Goal: Complete application form: Complete application form

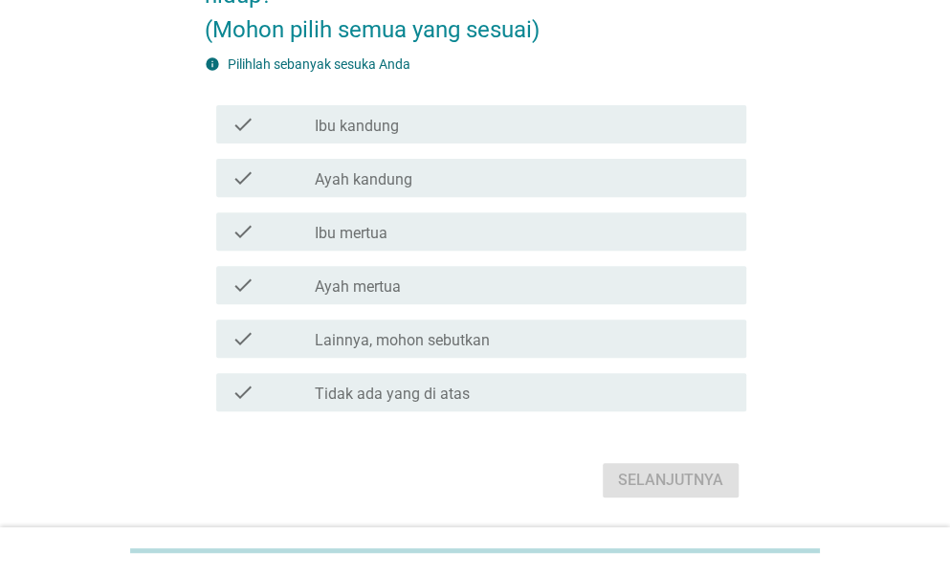
scroll to position [191, 0]
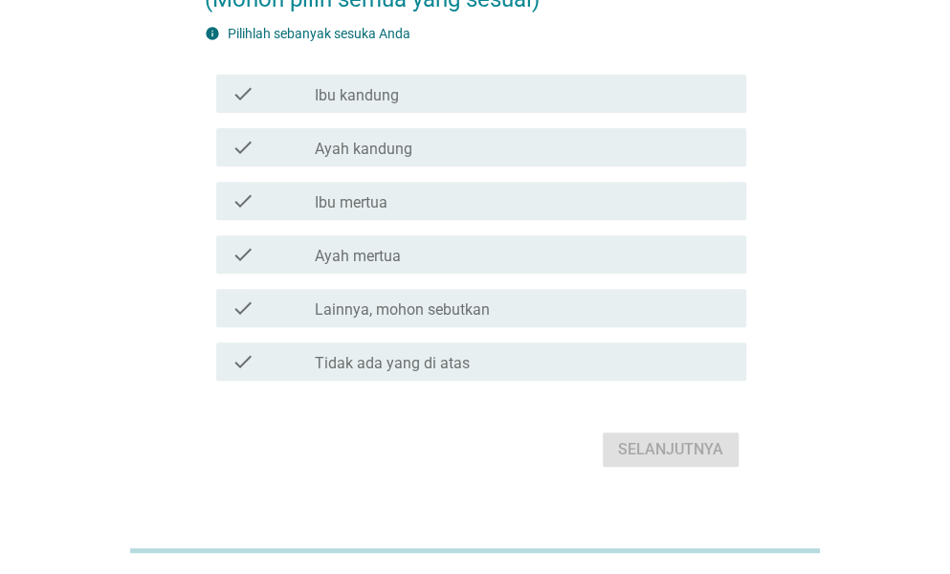
click at [328, 359] on label "Tidak ada yang di atas" at bounding box center [392, 363] width 155 height 19
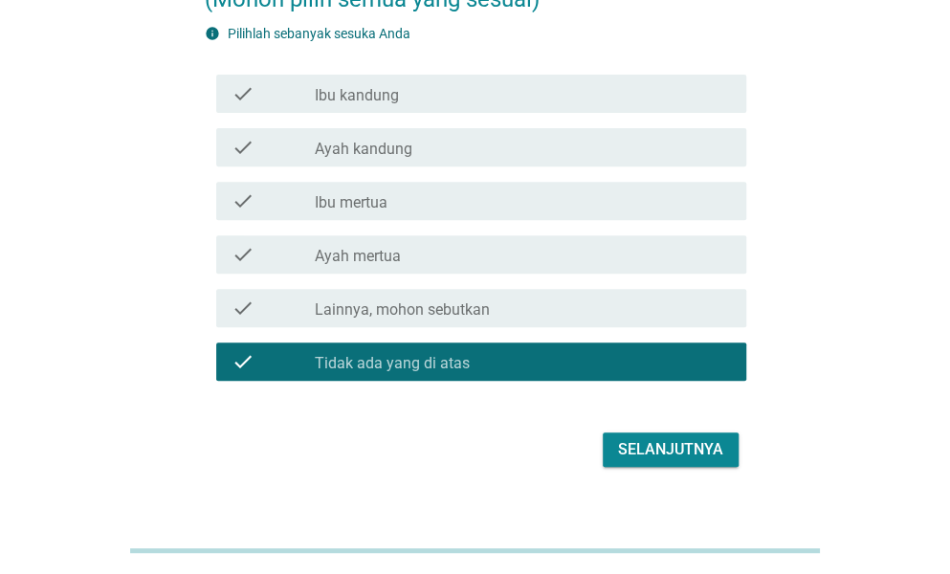
click at [697, 454] on div "Selanjutnya" at bounding box center [670, 449] width 105 height 23
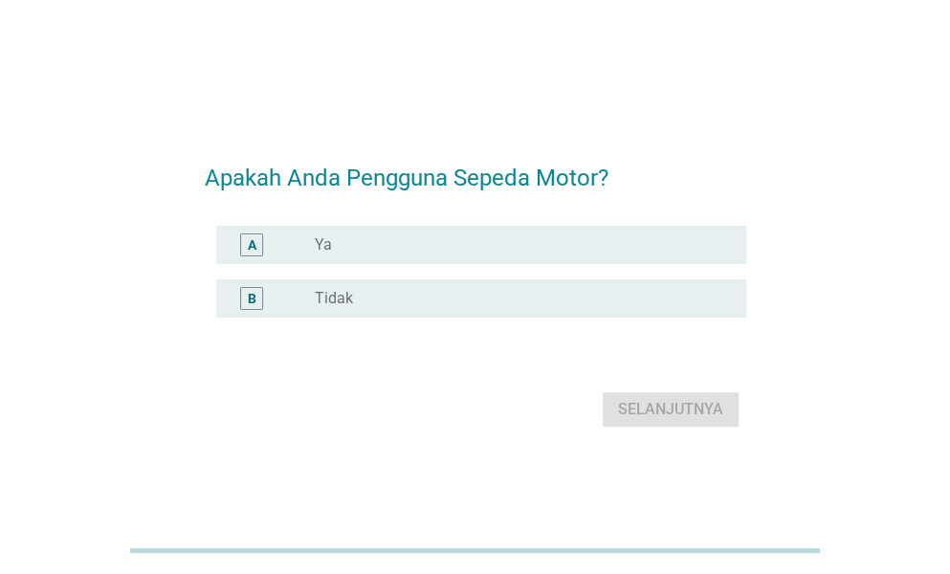
click at [459, 251] on div "radio_button_unchecked Ya" at bounding box center [515, 244] width 401 height 19
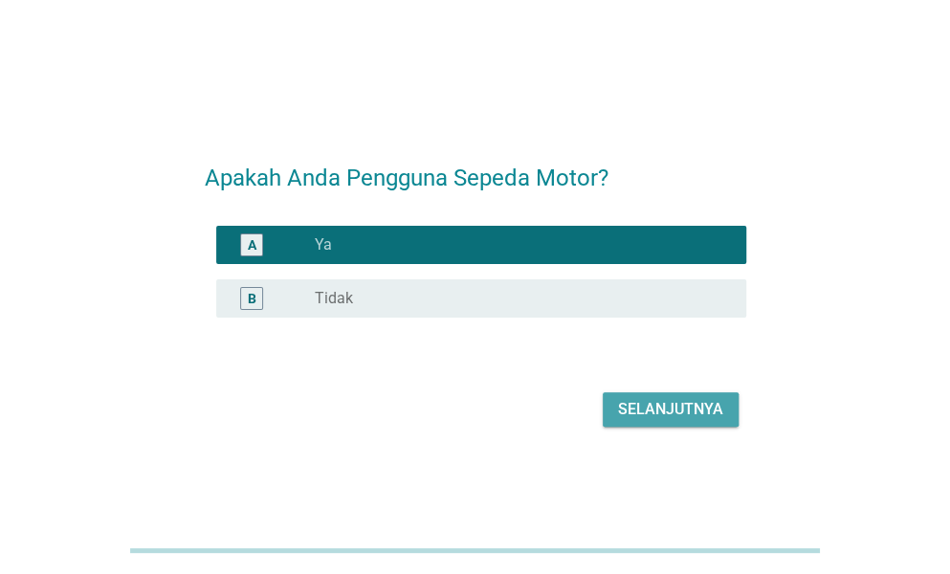
click at [654, 408] on div "Selanjutnya" at bounding box center [670, 409] width 105 height 23
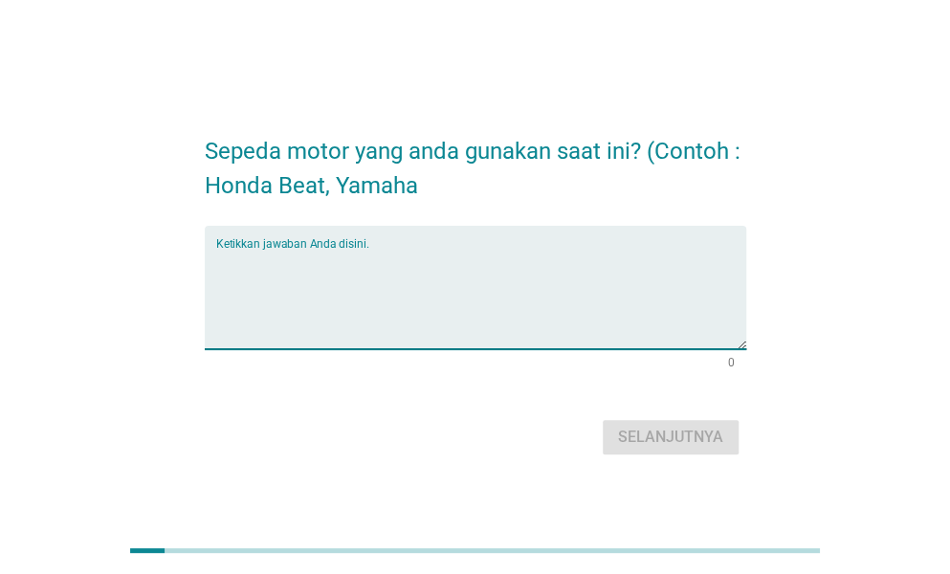
click at [643, 306] on textarea "Ketikkan jawaban Anda disini." at bounding box center [481, 299] width 530 height 100
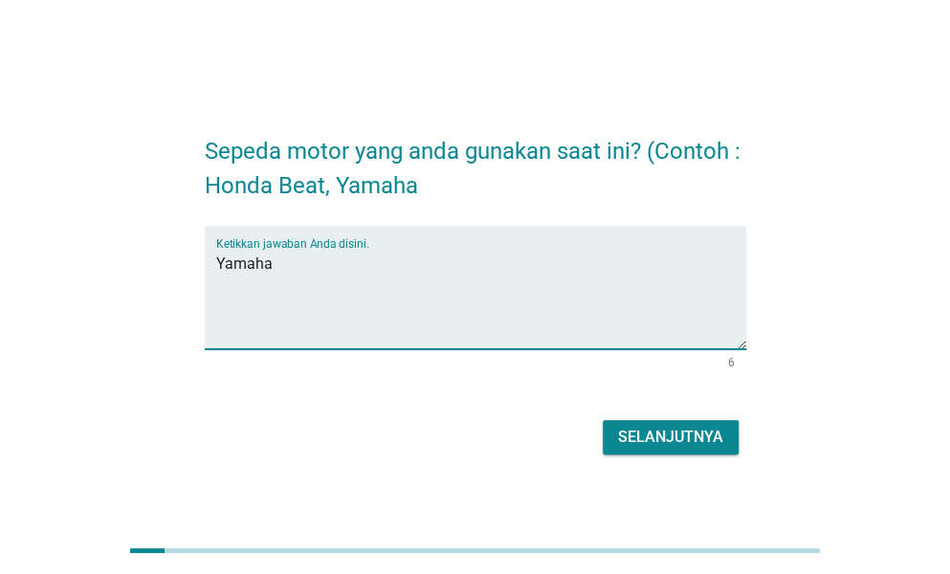
type textarea "Yamaha"
click at [680, 433] on div "Selanjutnya" at bounding box center [670, 437] width 105 height 23
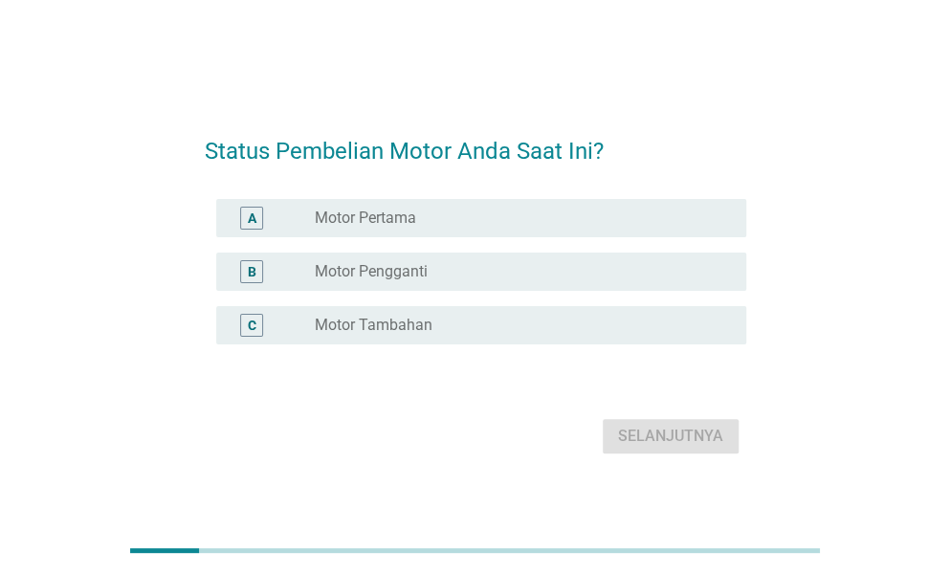
click at [429, 220] on div "radio_button_unchecked Motor Pertama" at bounding box center [515, 218] width 401 height 19
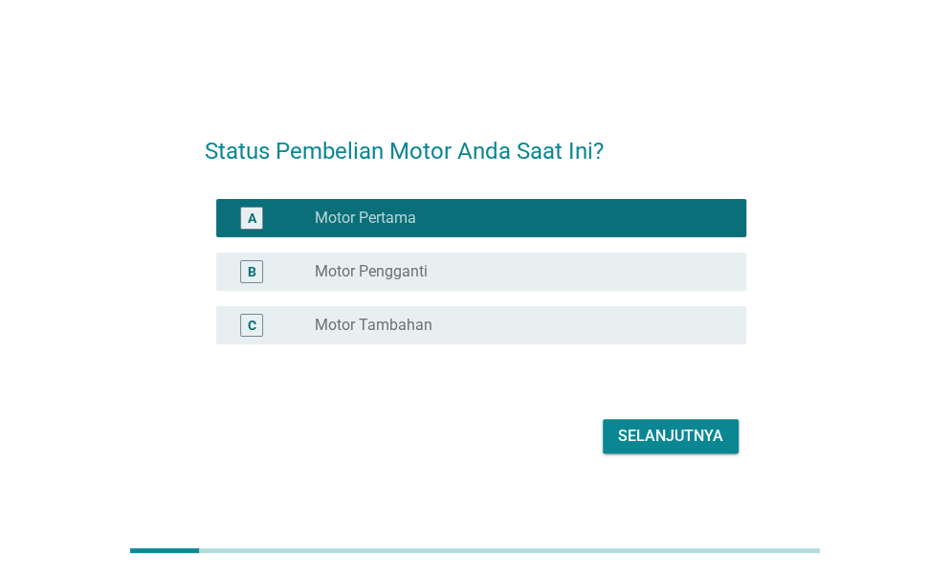
click at [668, 443] on div "Selanjutnya" at bounding box center [670, 436] width 105 height 23
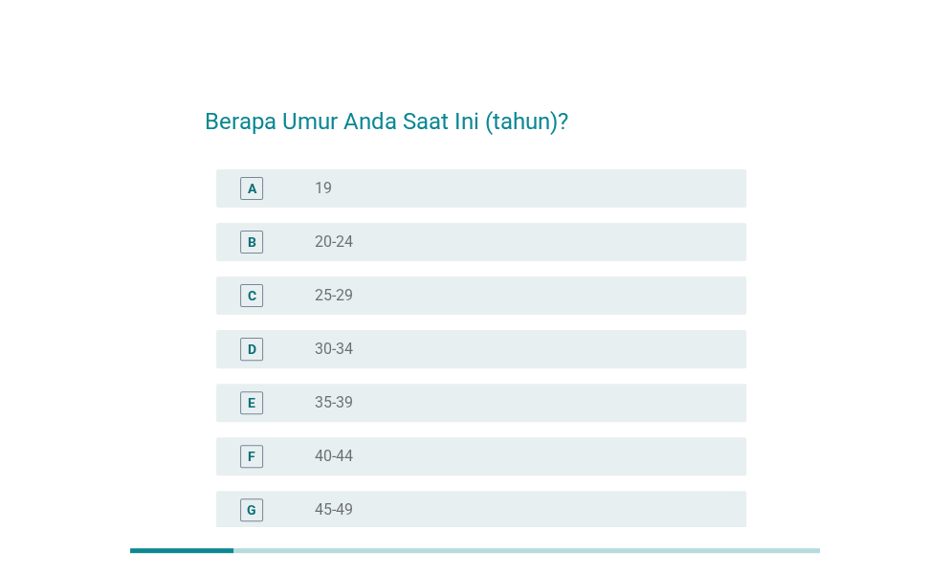
click at [513, 454] on div "radio_button_unchecked 40-44" at bounding box center [515, 456] width 401 height 19
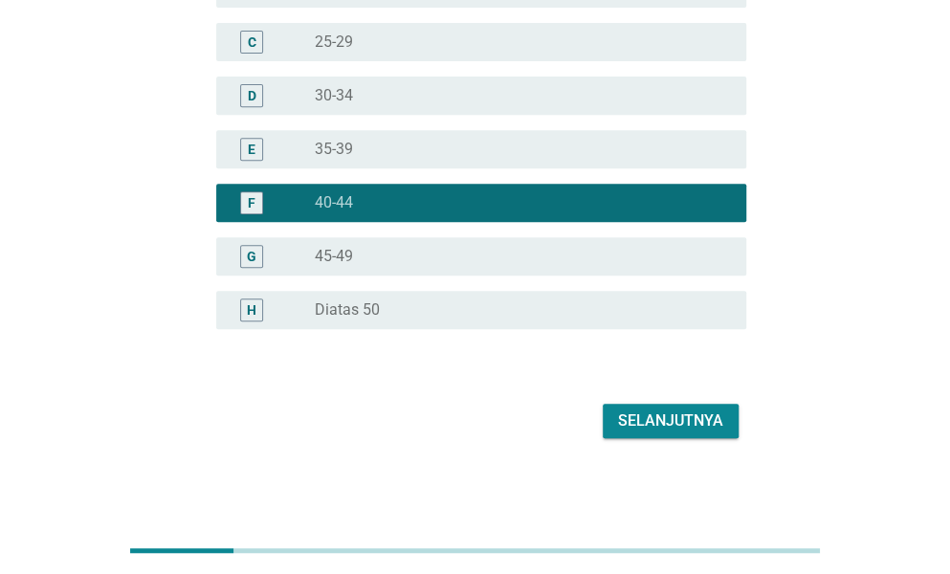
scroll to position [254, 0]
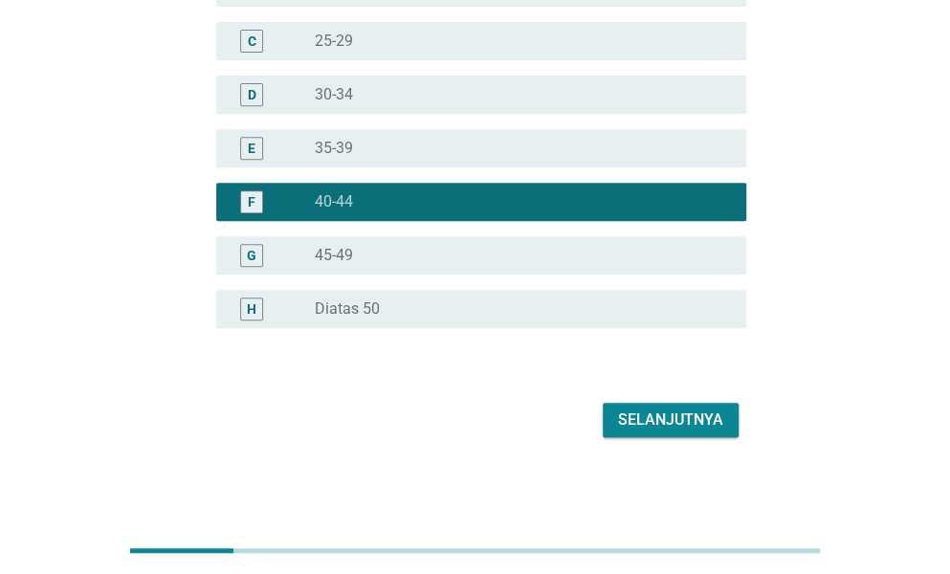
click at [650, 419] on div "Selanjutnya" at bounding box center [670, 419] width 105 height 23
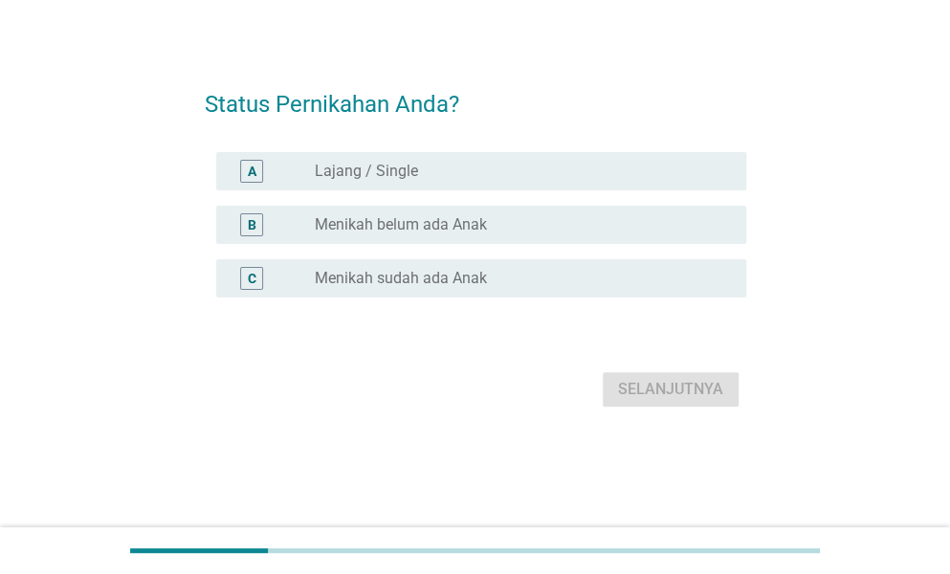
scroll to position [0, 0]
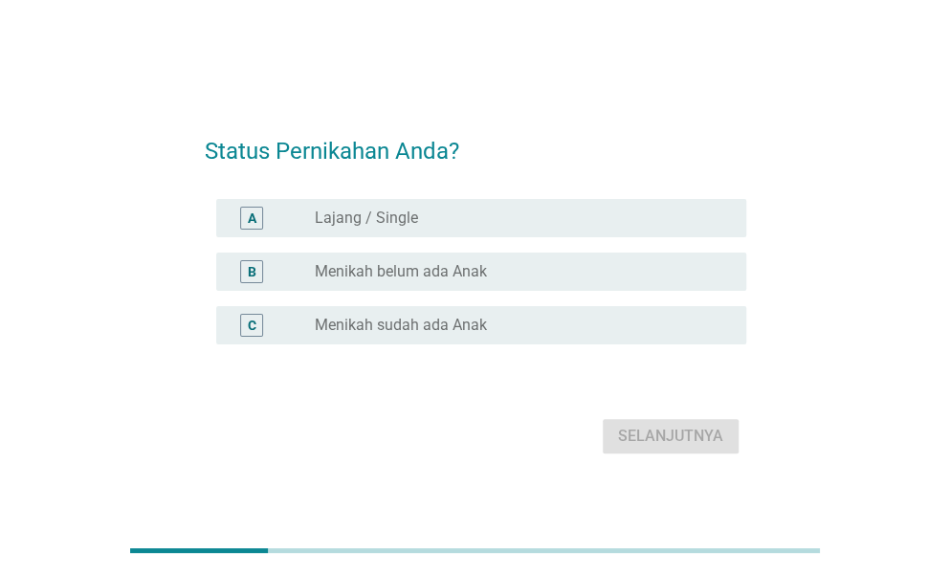
click at [453, 216] on div "radio_button_unchecked Lajang / Single" at bounding box center [515, 218] width 401 height 19
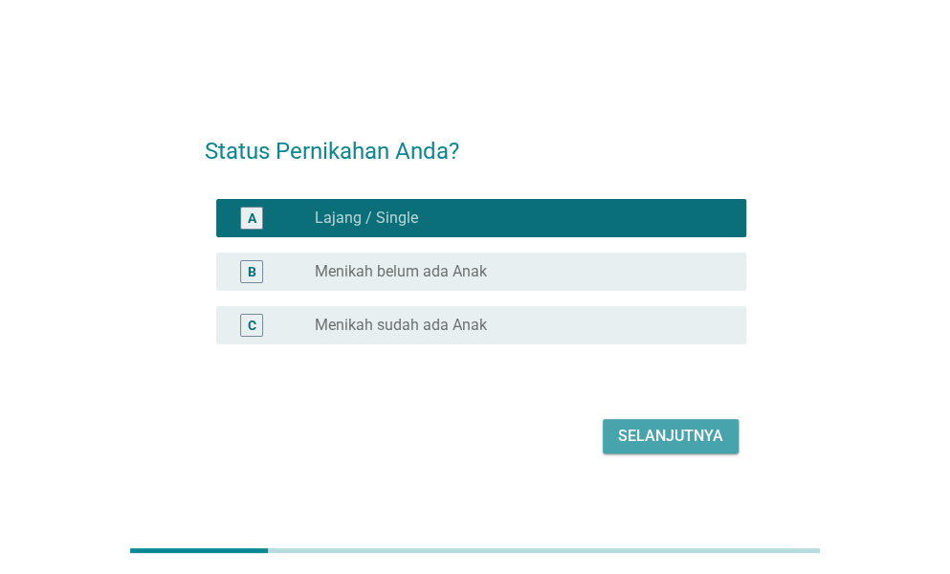
click at [694, 428] on div "Selanjutnya" at bounding box center [670, 436] width 105 height 23
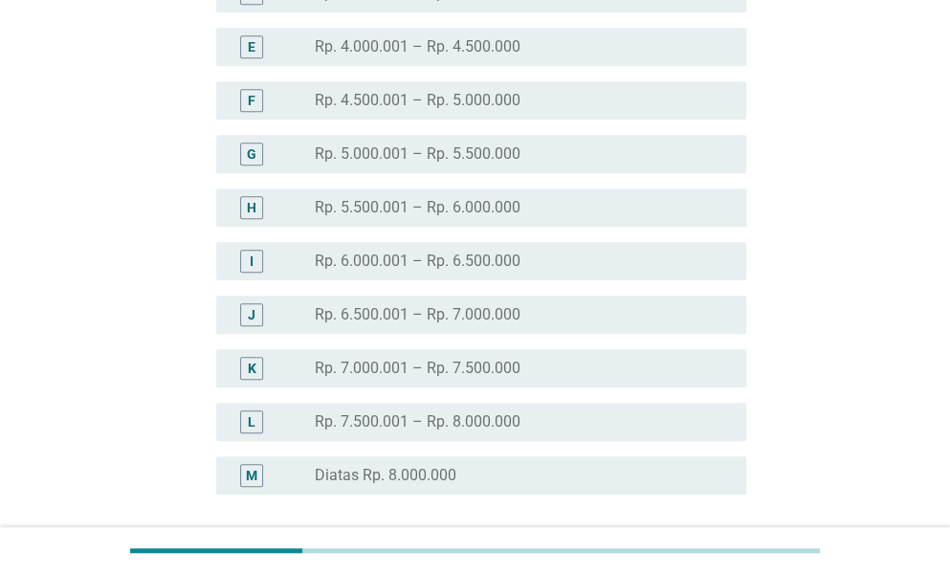
scroll to position [383, 0]
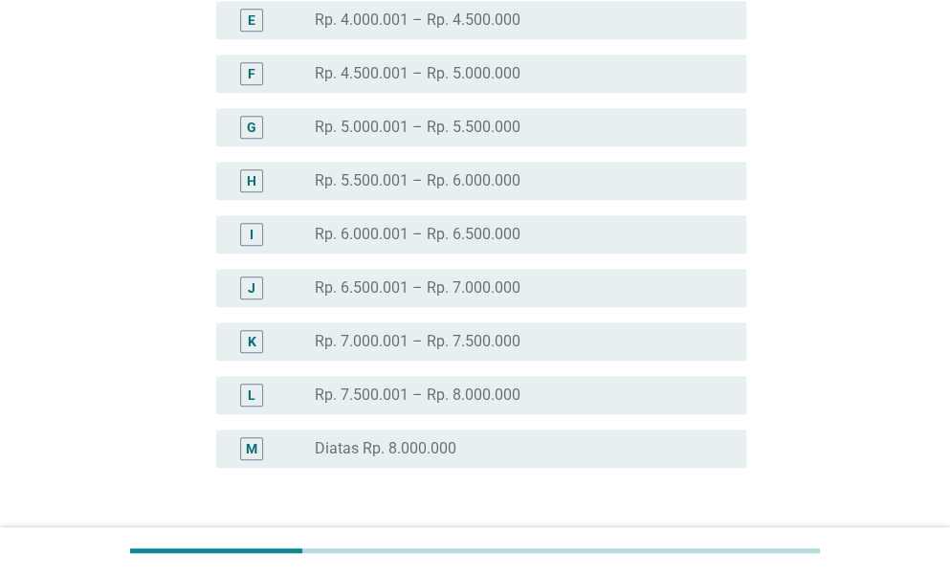
click at [616, 445] on div "radio_button_unchecked Diatas Rp. 8.000.000" at bounding box center [515, 448] width 401 height 19
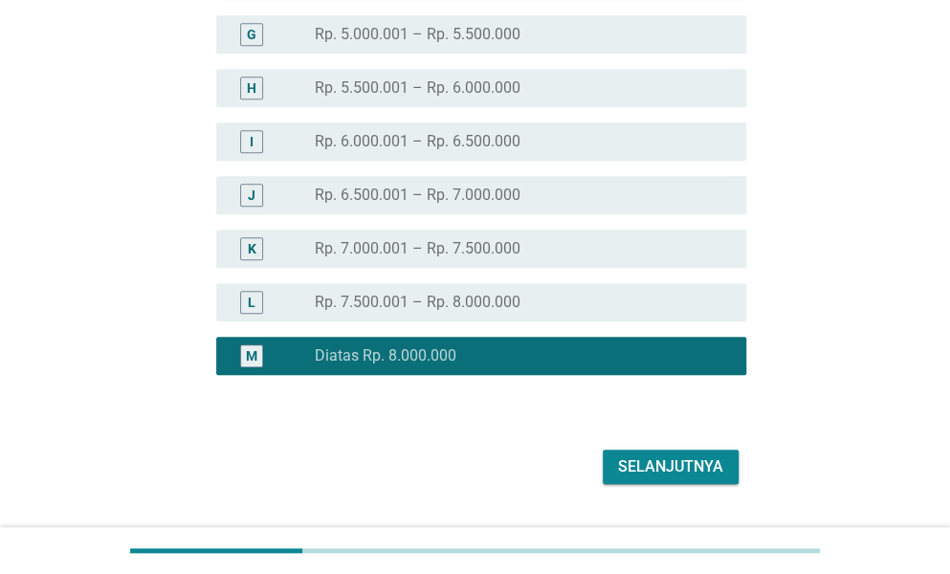
scroll to position [522, 0]
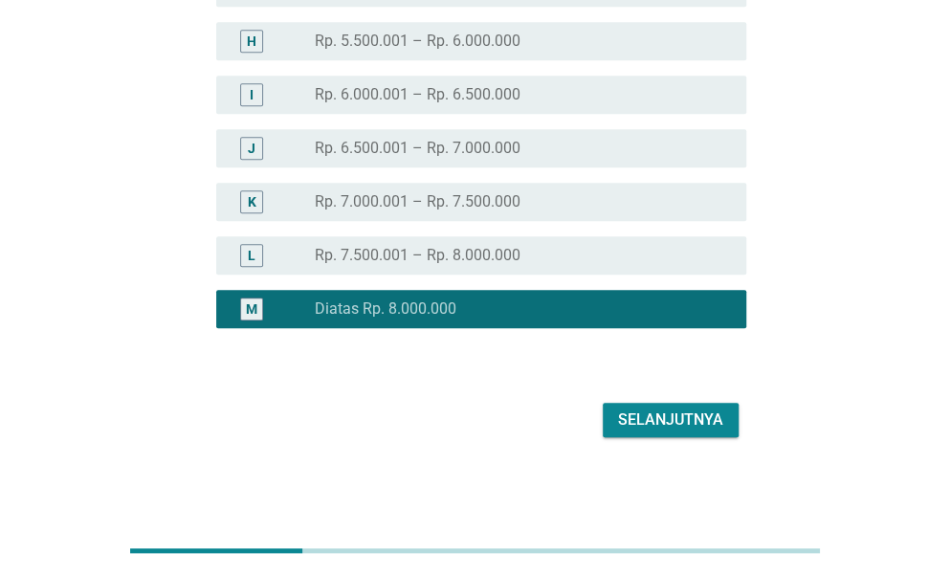
click at [667, 424] on div "Selanjutnya" at bounding box center [670, 419] width 105 height 23
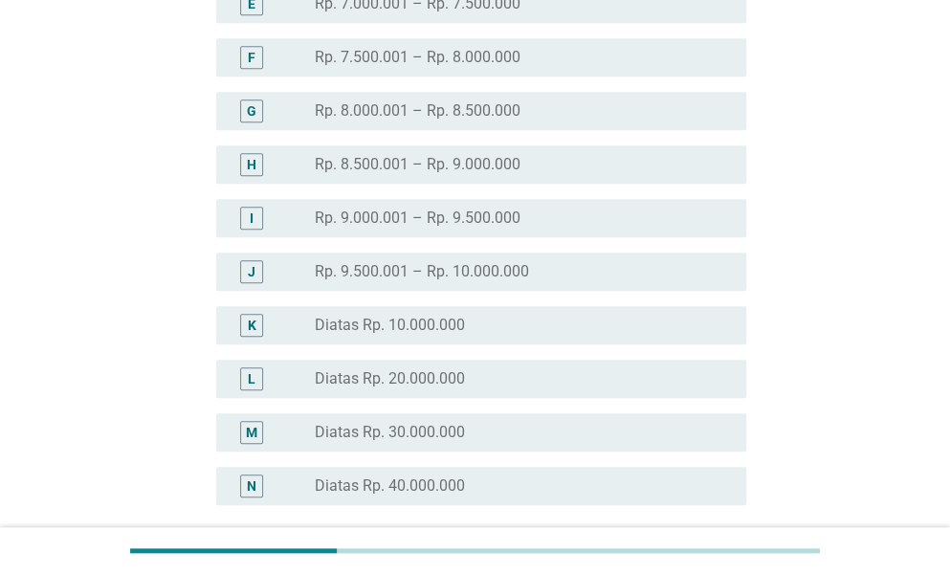
scroll to position [478, 0]
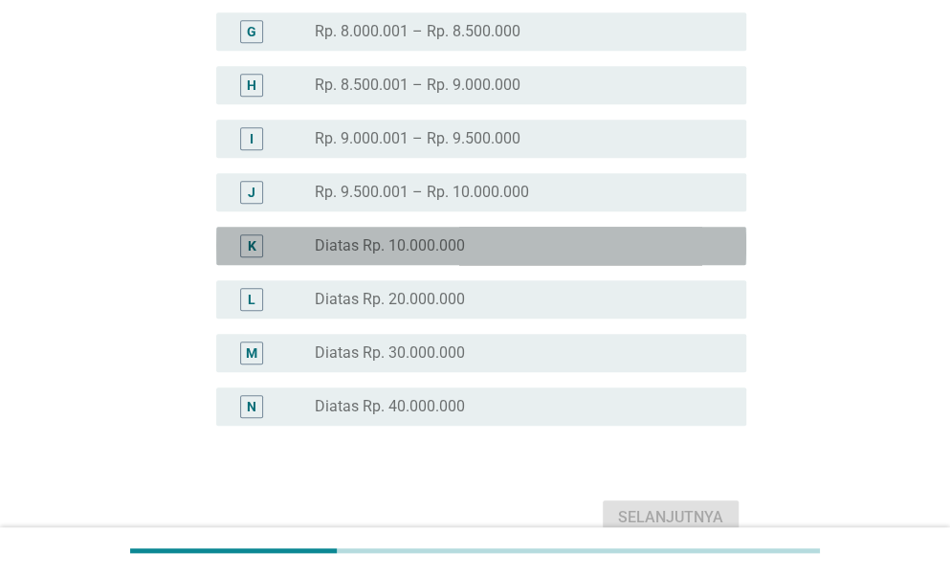
click at [572, 249] on div "radio_button_unchecked Diatas Rp. 10.000.000" at bounding box center [515, 245] width 401 height 19
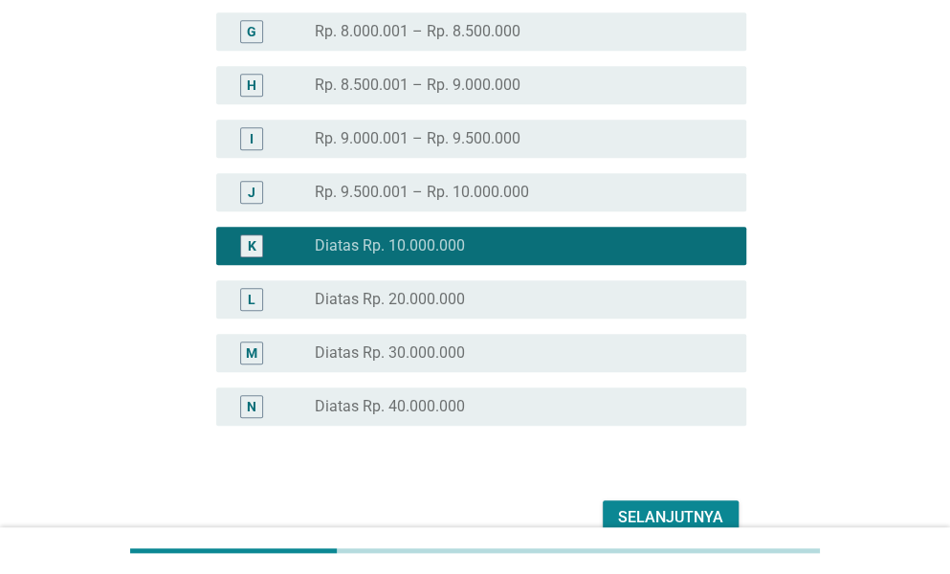
click at [671, 516] on div "Selanjutnya" at bounding box center [670, 517] width 105 height 23
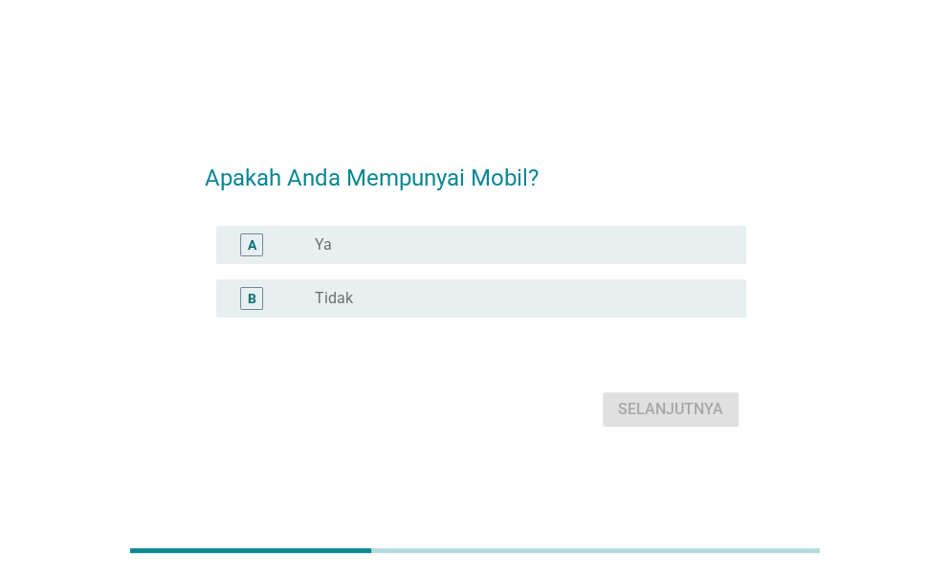
click at [551, 244] on div "radio_button_unchecked Ya" at bounding box center [515, 244] width 401 height 19
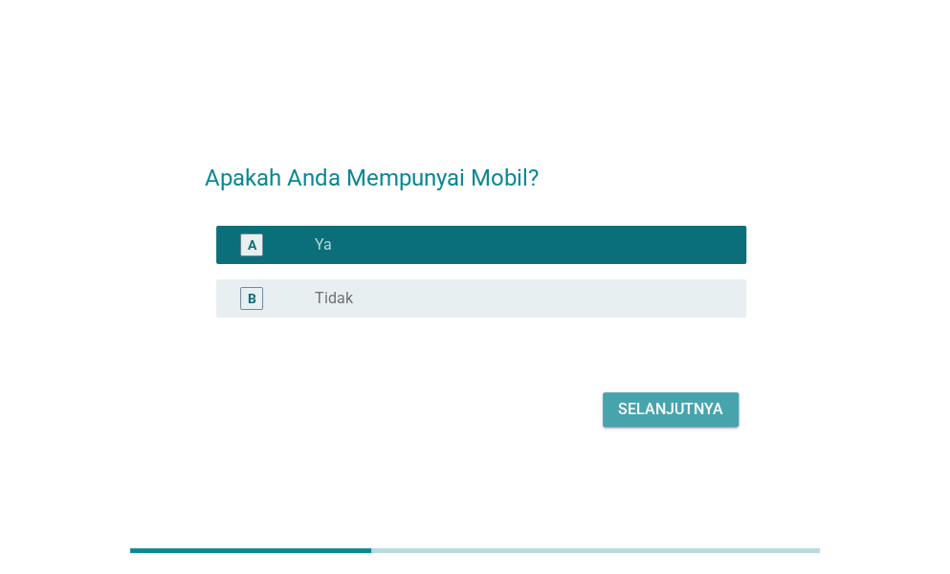
click at [662, 395] on button "Selanjutnya" at bounding box center [671, 409] width 136 height 34
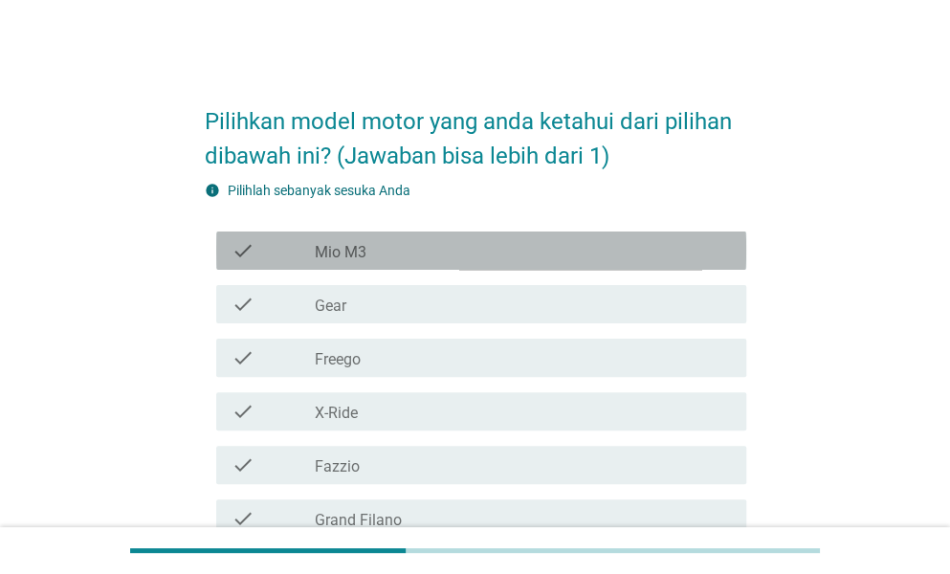
click at [541, 248] on div "check_box_outline_blank Mio M3" at bounding box center [523, 250] width 416 height 23
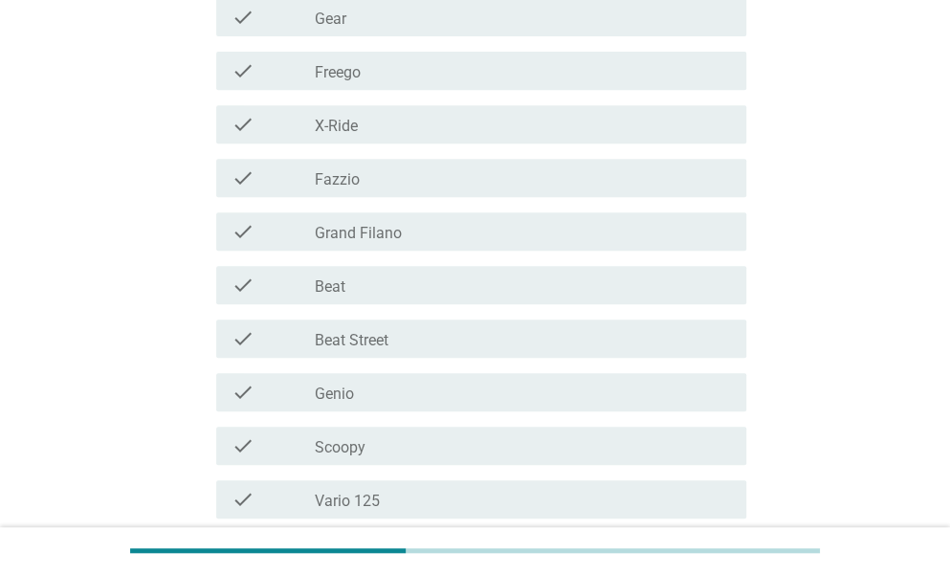
scroll to position [454, 0]
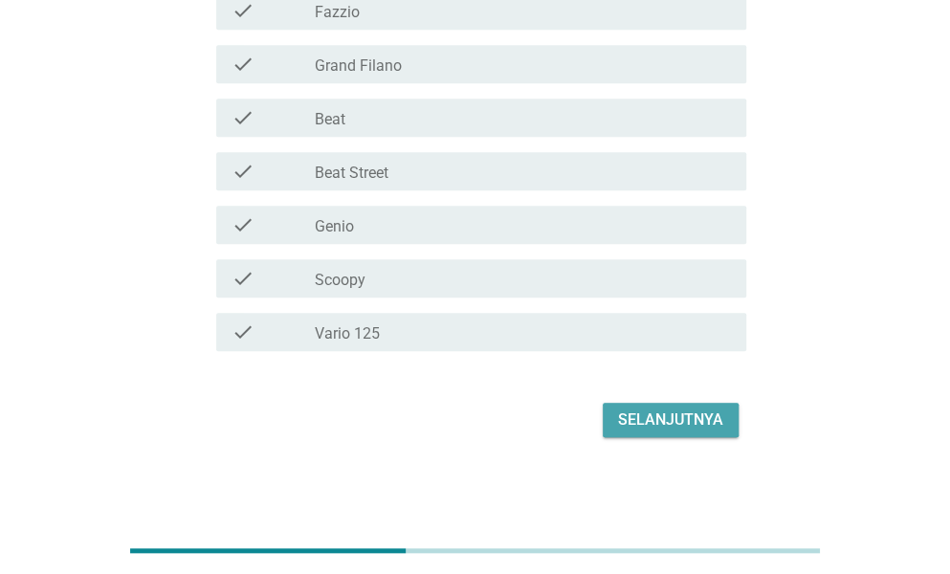
click at [662, 417] on div "Selanjutnya" at bounding box center [670, 419] width 105 height 23
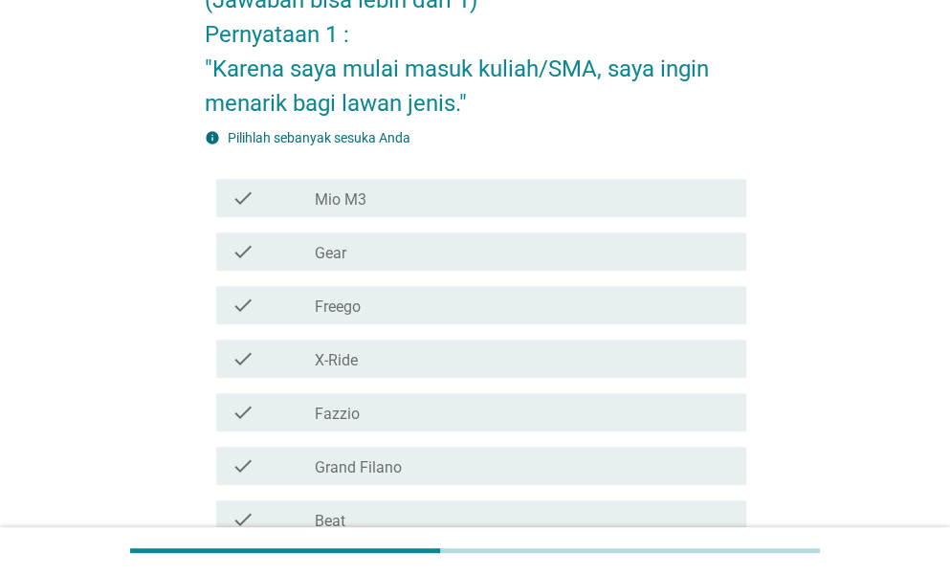
scroll to position [191, 0]
click at [603, 202] on div "check_box_outline_blank Mio M3" at bounding box center [523, 197] width 416 height 23
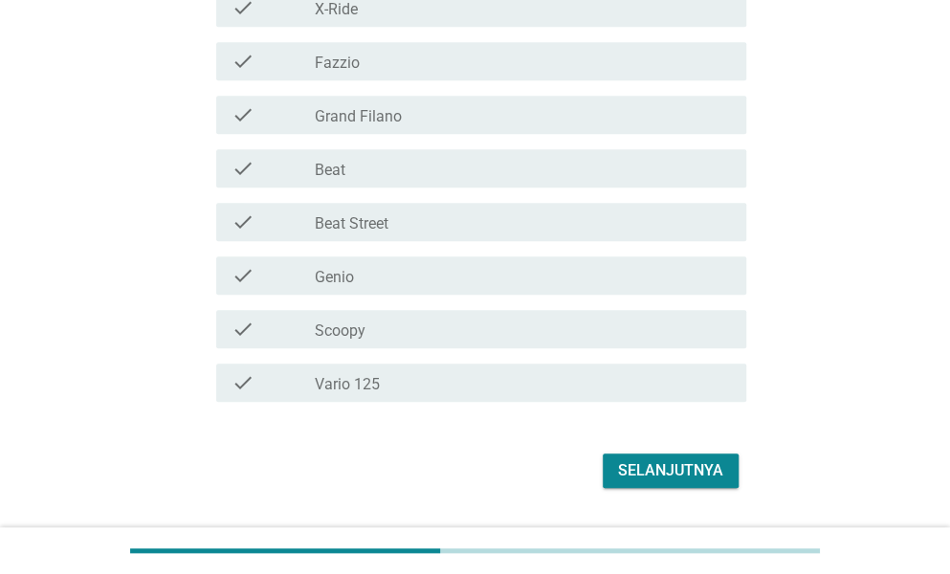
scroll to position [592, 0]
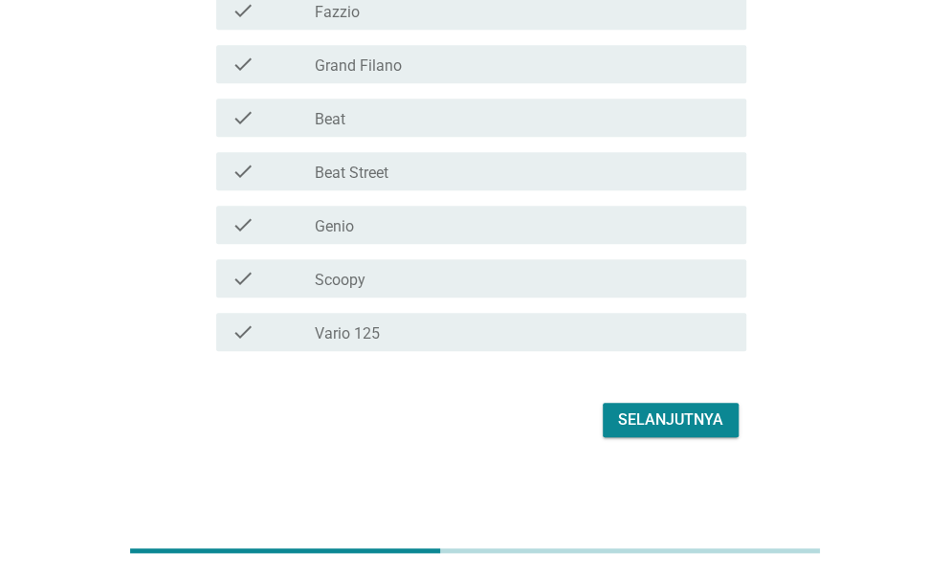
click at [658, 424] on div "Selanjutnya" at bounding box center [670, 419] width 105 height 23
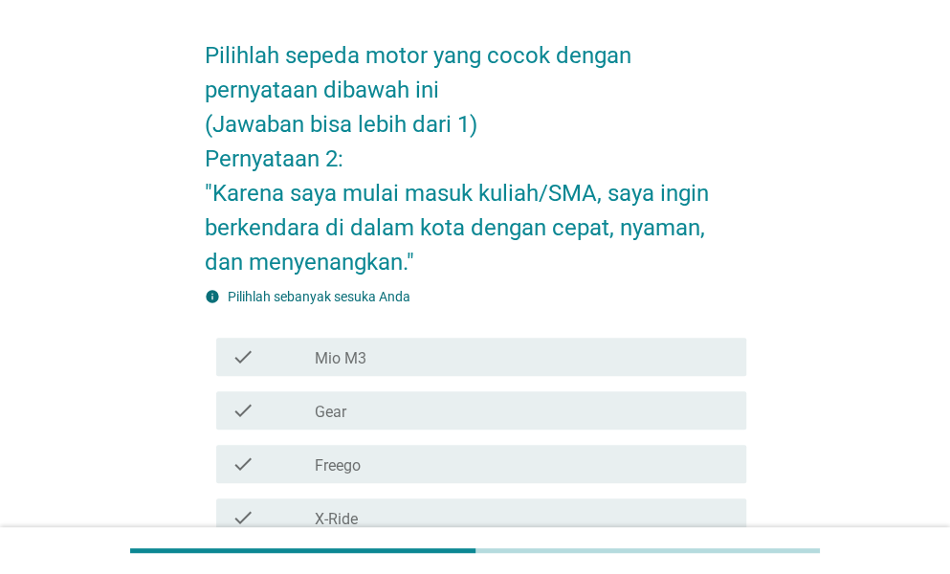
scroll to position [96, 0]
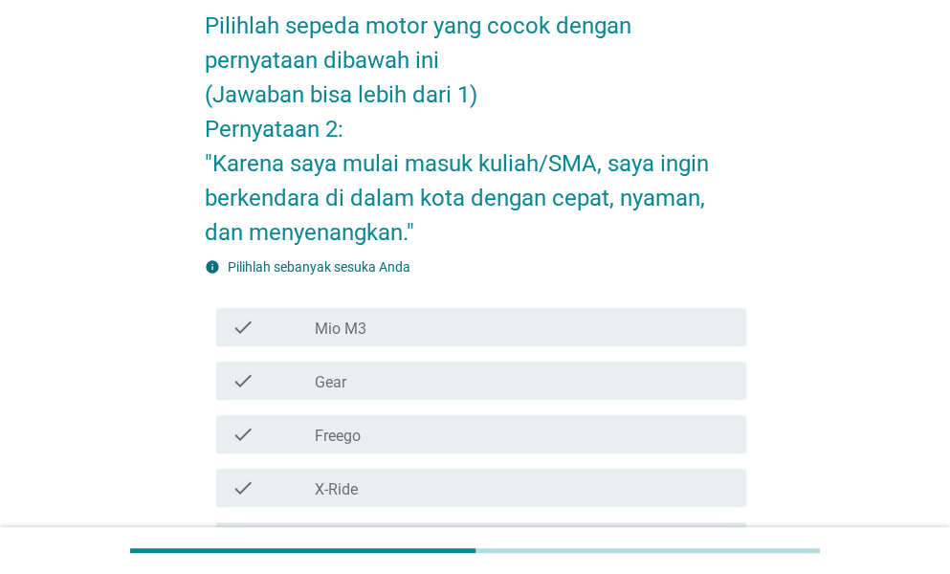
click at [589, 317] on div "check_box_outline_blank Mio M3" at bounding box center [523, 327] width 416 height 23
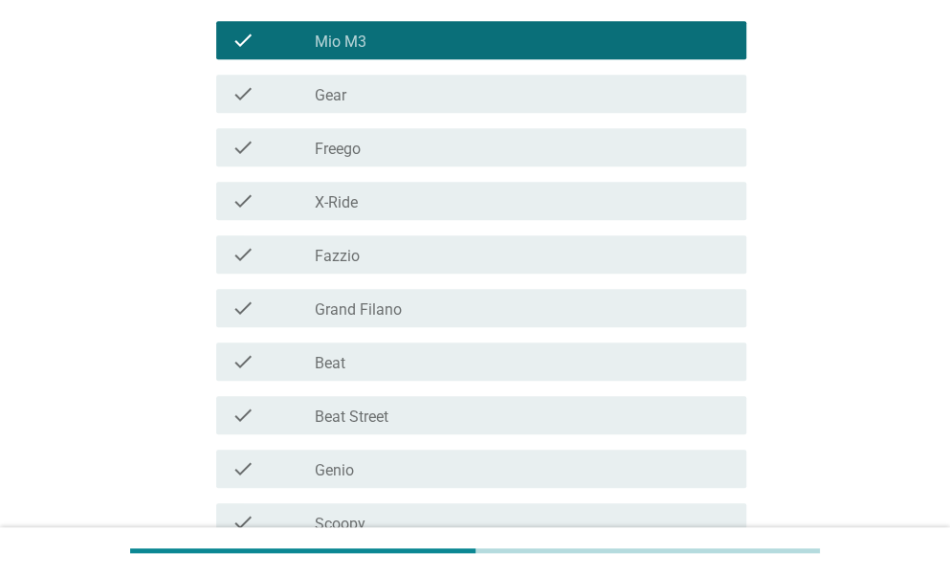
scroll to position [478, 0]
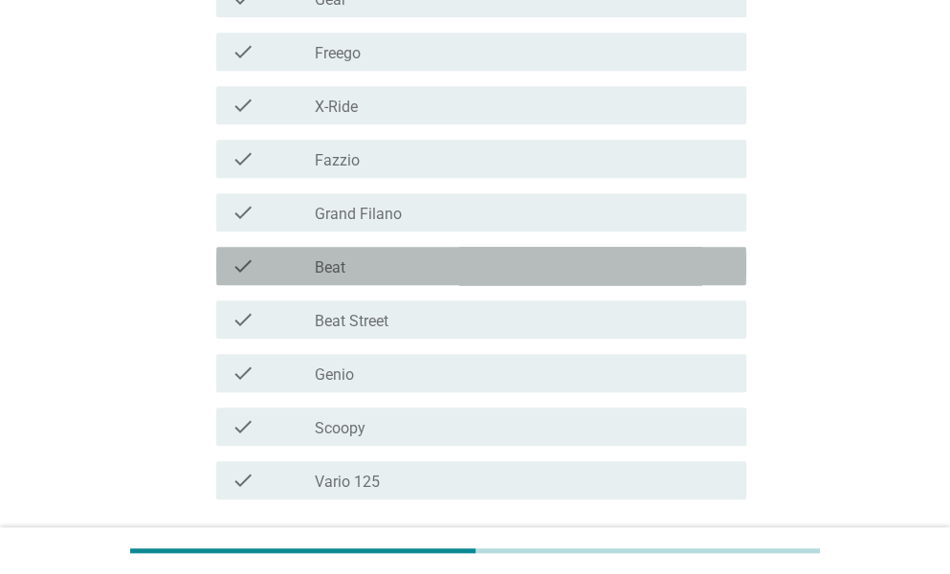
click at [516, 275] on div "check_box_outline_blank Beat" at bounding box center [523, 265] width 416 height 23
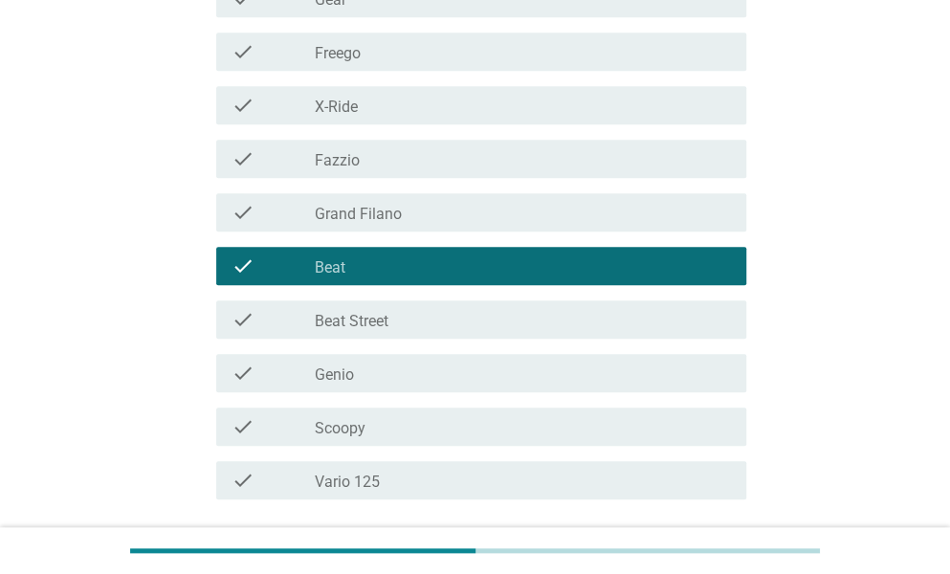
click at [503, 308] on div "check_box_outline_blank Beat Street" at bounding box center [523, 319] width 416 height 23
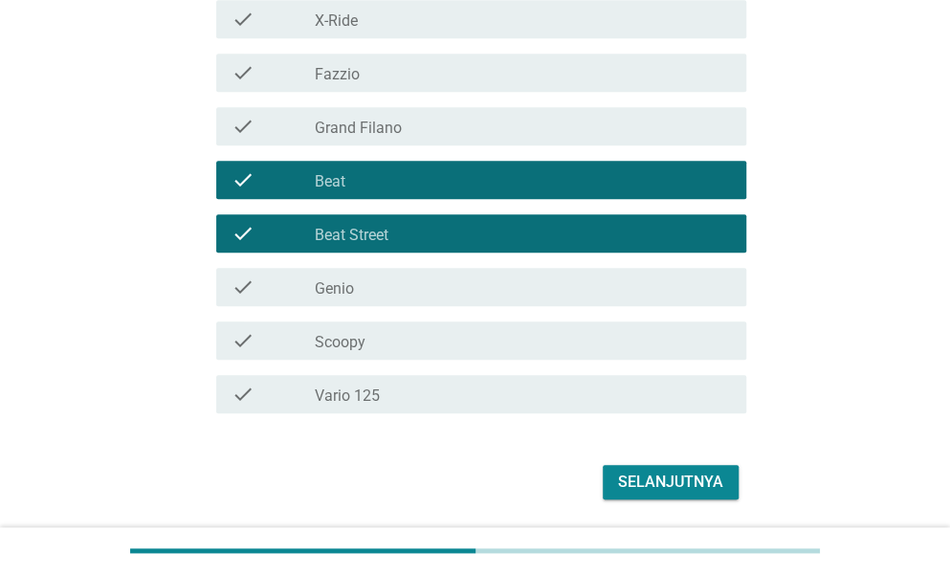
scroll to position [627, 0]
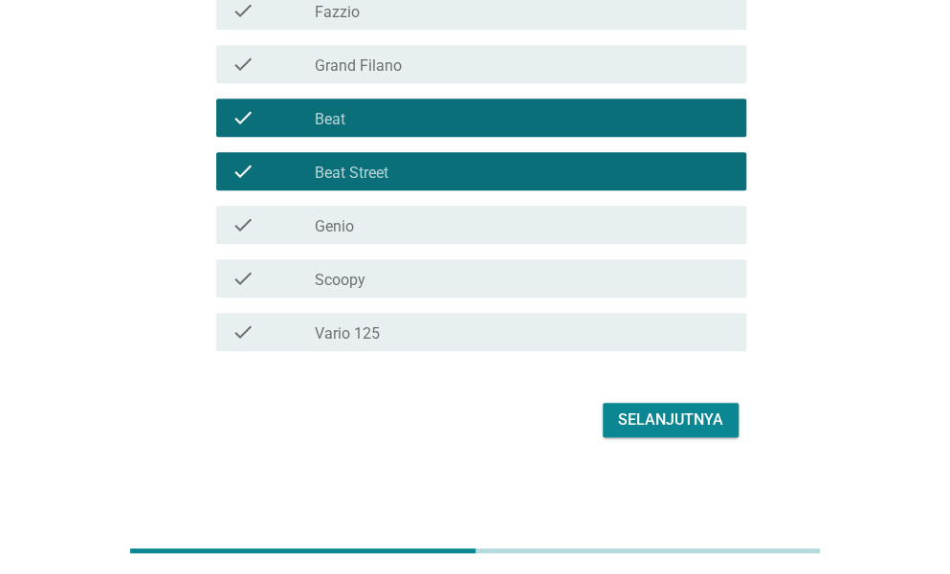
click at [509, 275] on div "check_box_outline_blank Scoopy" at bounding box center [523, 278] width 416 height 23
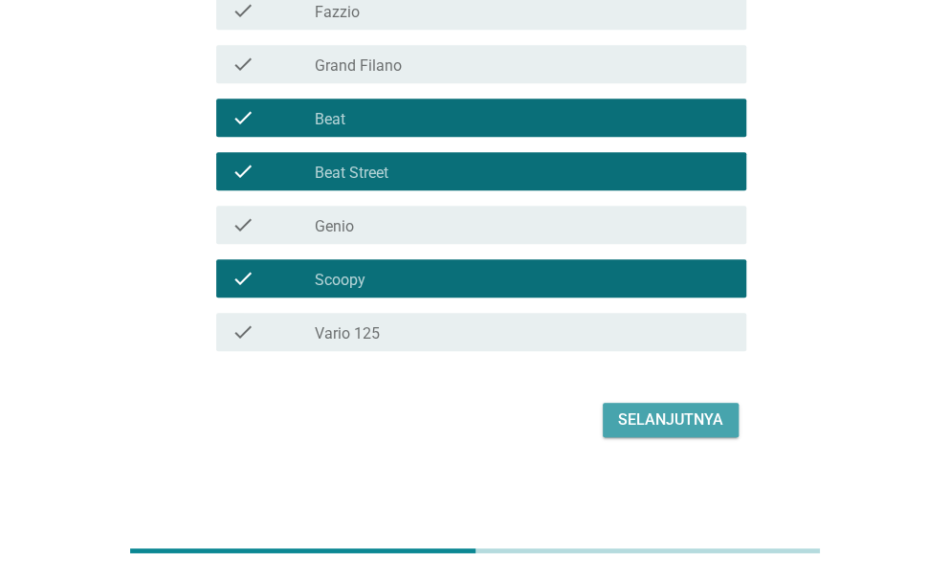
click at [666, 411] on div "Selanjutnya" at bounding box center [670, 419] width 105 height 23
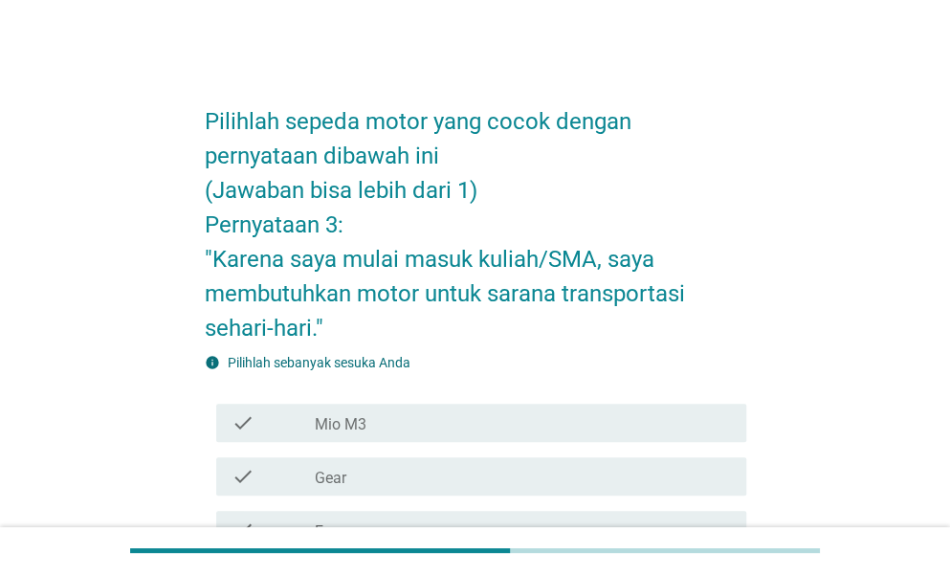
scroll to position [287, 0]
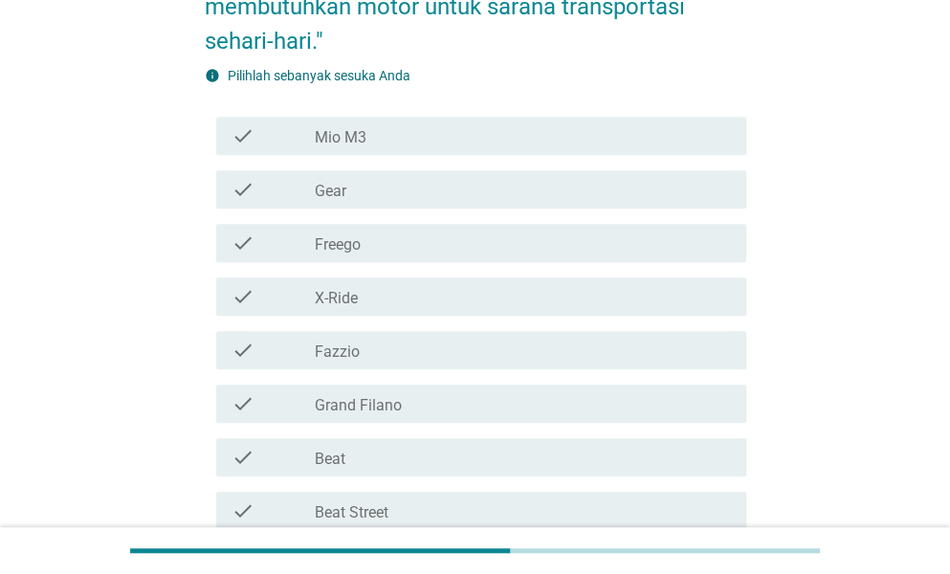
click at [599, 131] on div "check_box_outline_blank Mio M3" at bounding box center [523, 135] width 416 height 23
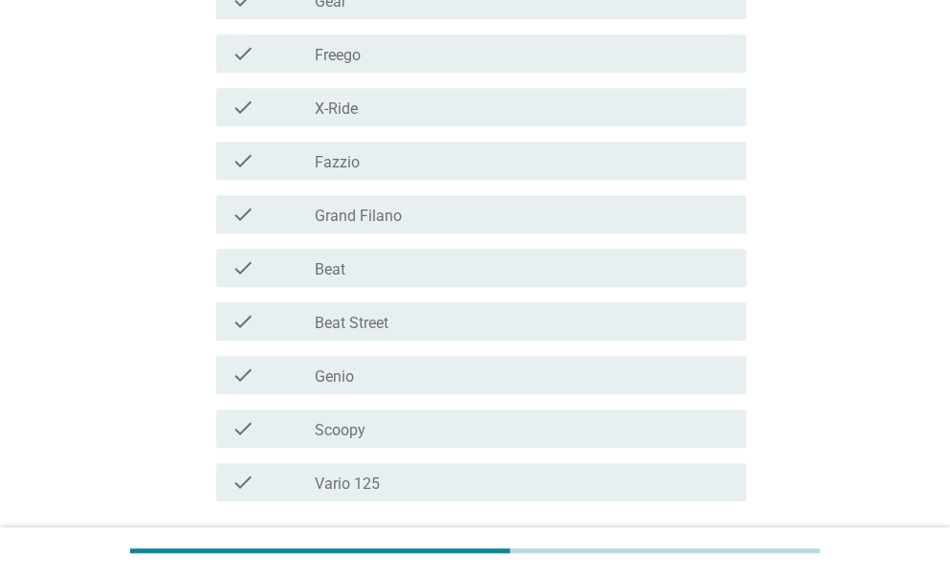
scroll to position [478, 0]
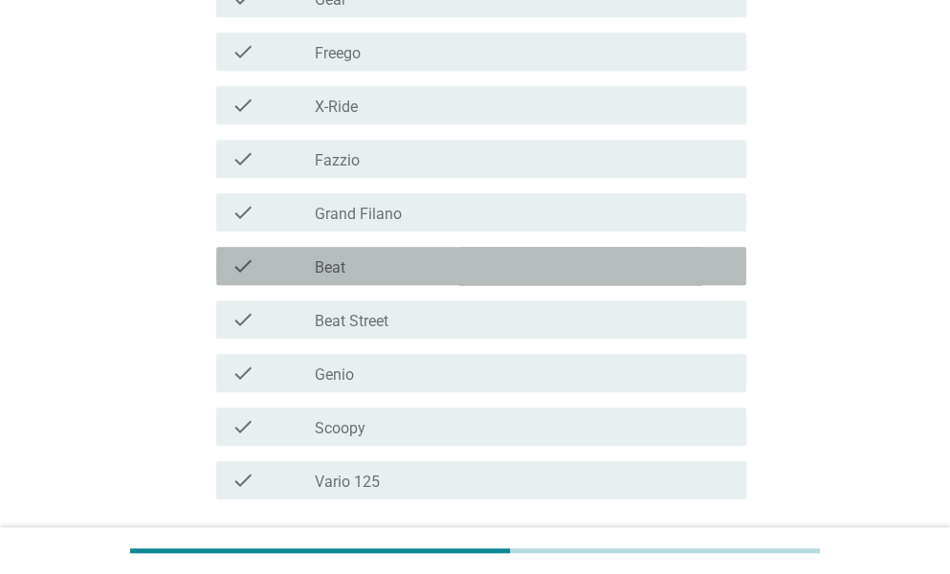
click at [494, 247] on div "check check_box_outline_blank Beat" at bounding box center [481, 266] width 530 height 38
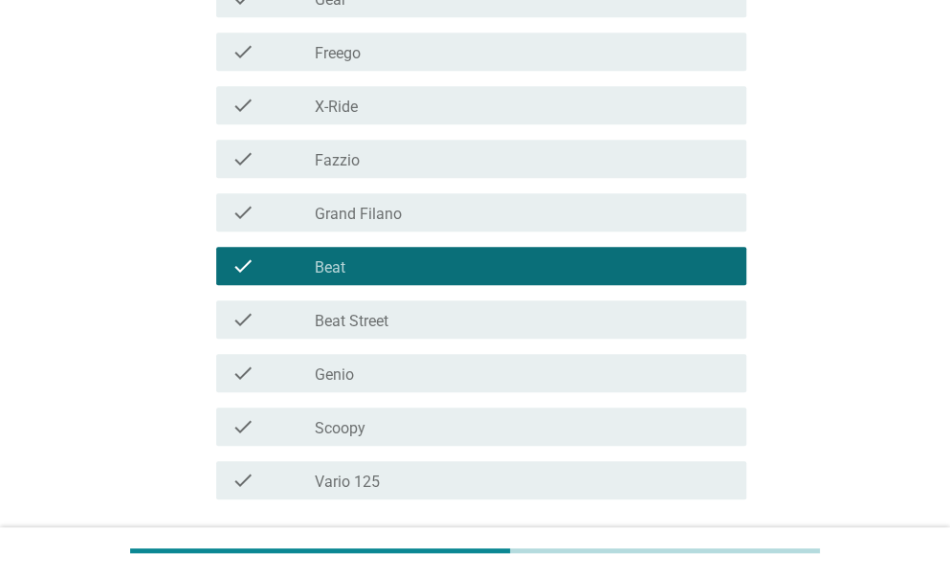
click at [464, 420] on div "check_box_outline_blank Scoopy" at bounding box center [523, 426] width 416 height 23
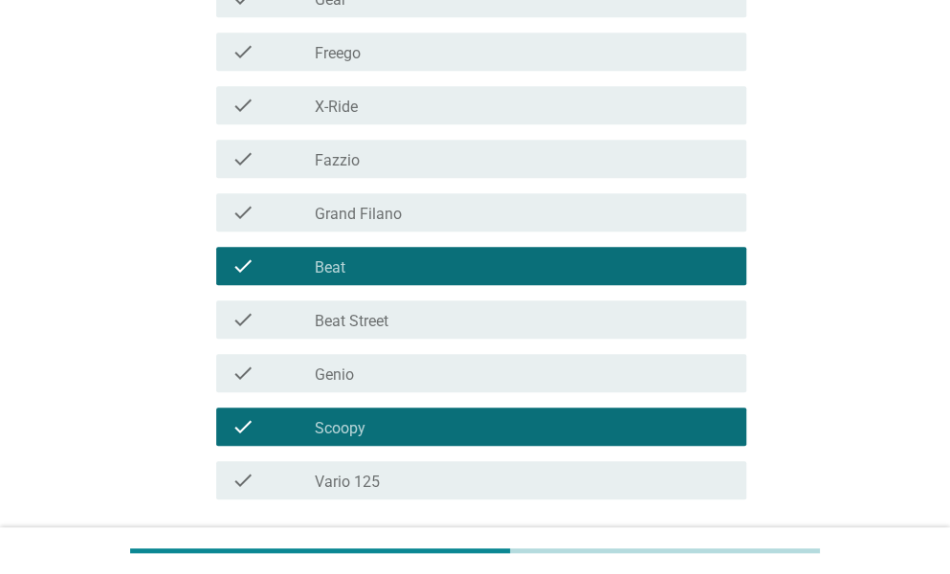
scroll to position [574, 0]
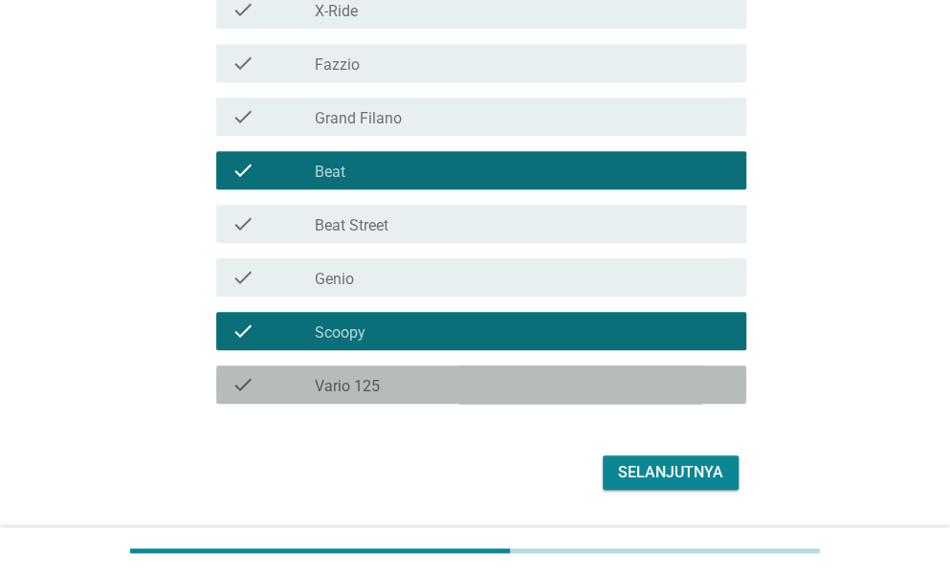
drag, startPoint x: 474, startPoint y: 385, endPoint x: 570, endPoint y: 434, distance: 107.8
click at [476, 384] on div "check_box_outline_blank Vario 125" at bounding box center [523, 384] width 416 height 23
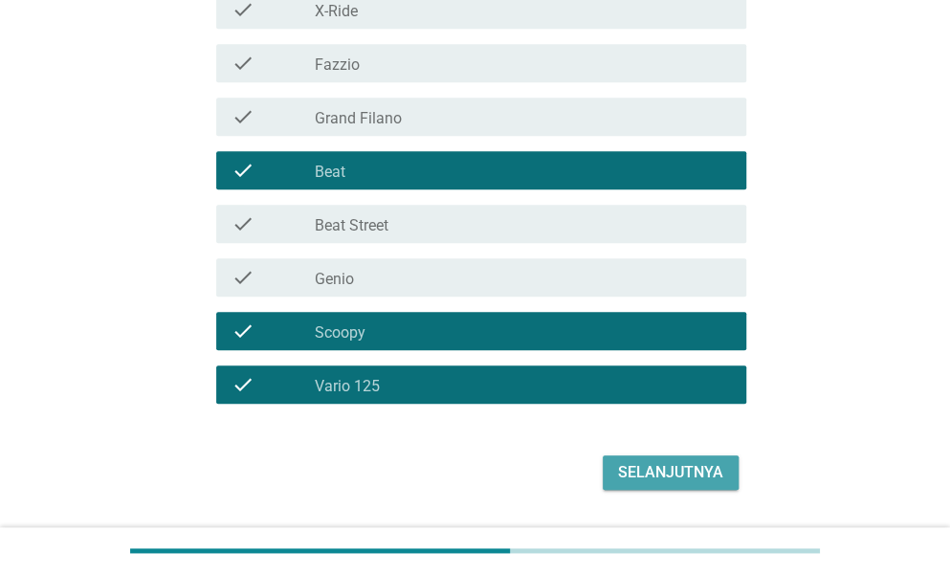
click at [678, 469] on div "Selanjutnya" at bounding box center [670, 472] width 105 height 23
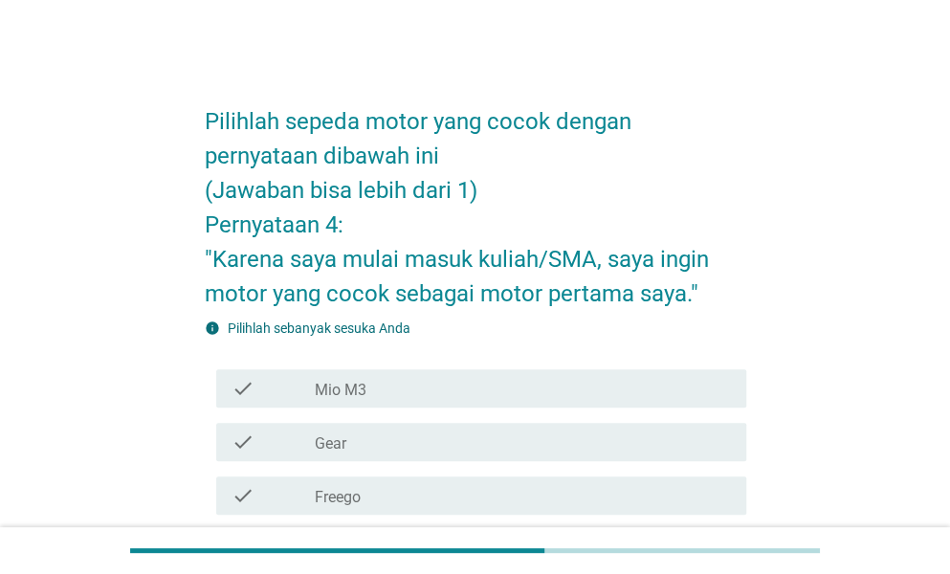
scroll to position [191, 0]
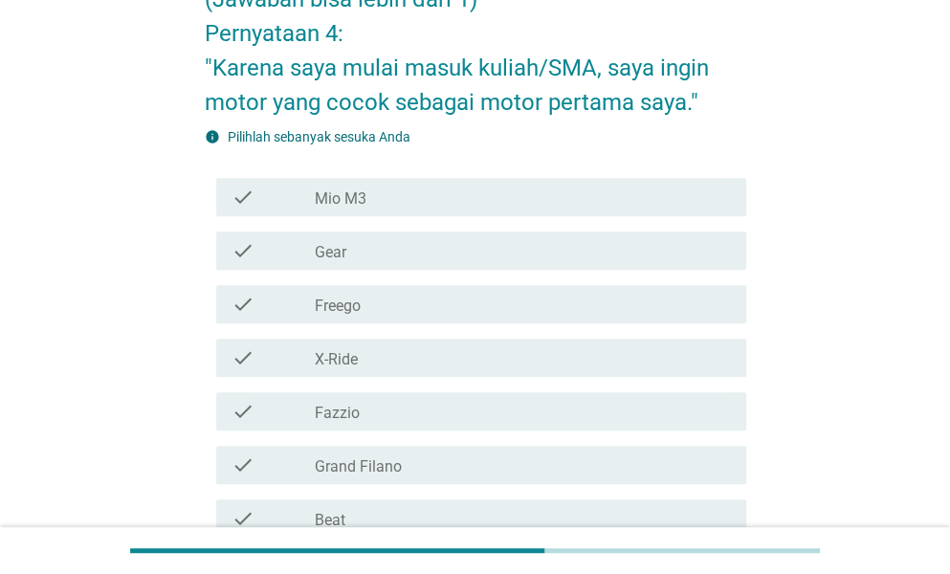
click at [578, 227] on div "check check_box_outline_blank Gear" at bounding box center [475, 251] width 541 height 54
click at [585, 198] on div "check_box_outline_blank Mio M3" at bounding box center [523, 197] width 416 height 23
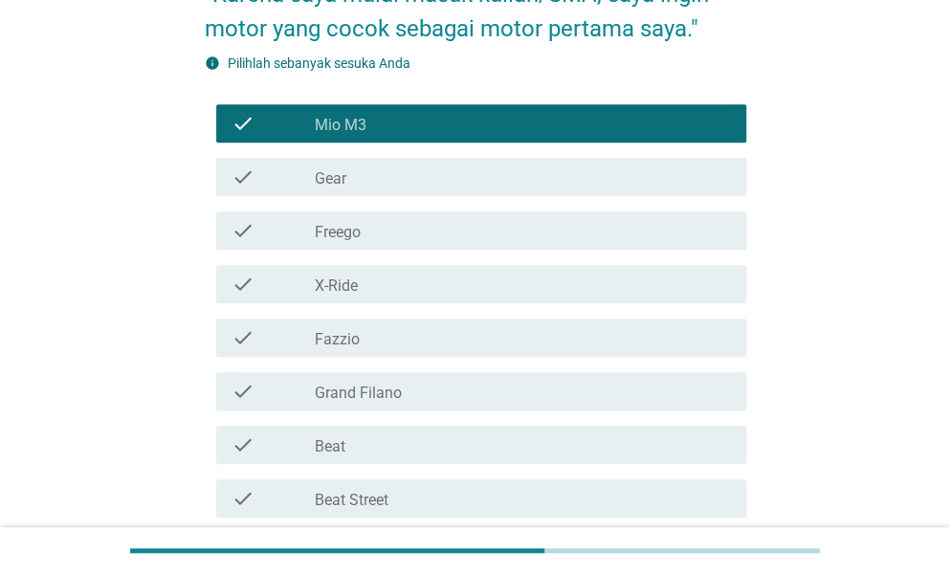
scroll to position [383, 0]
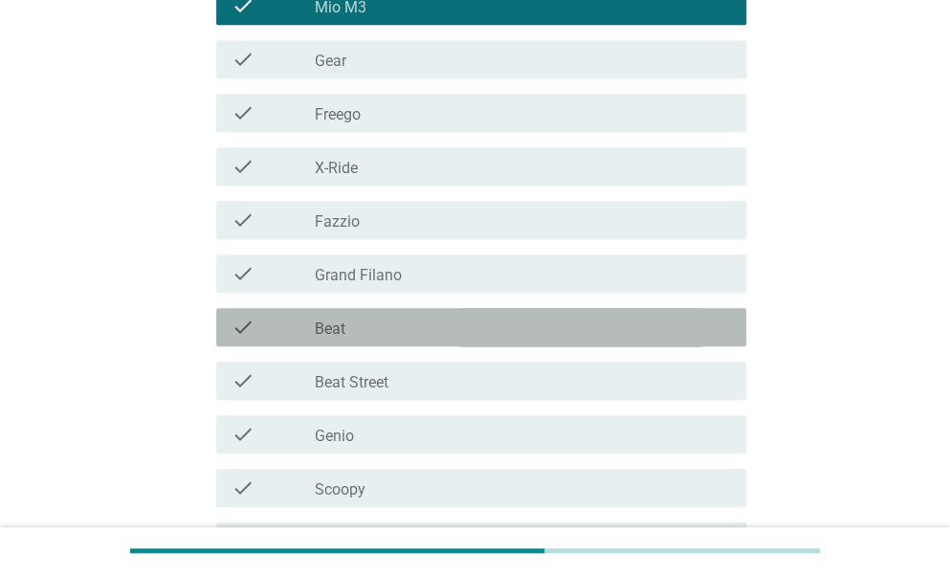
click at [458, 313] on div "check check_box_outline_blank Beat" at bounding box center [481, 327] width 530 height 38
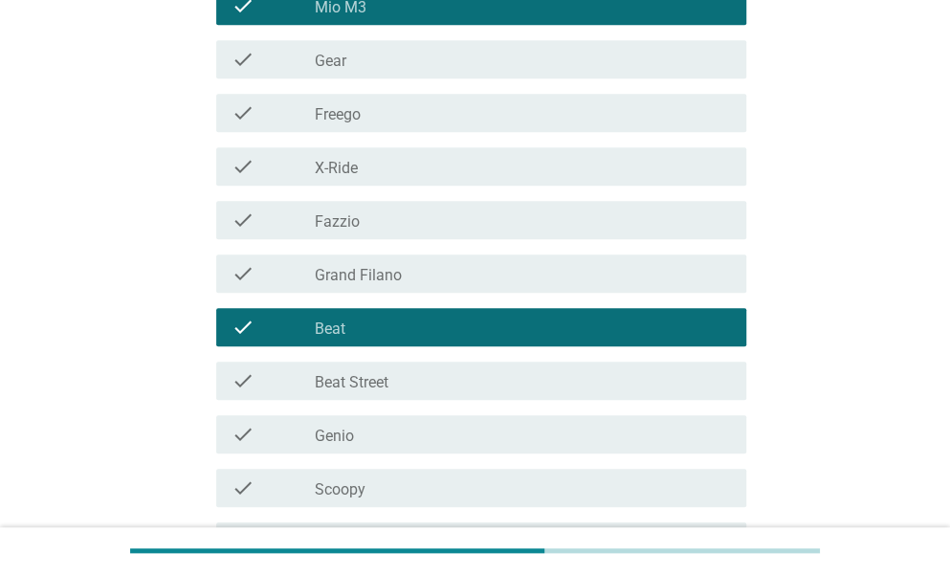
click at [417, 431] on div "check_box_outline_blank Genio" at bounding box center [523, 434] width 416 height 23
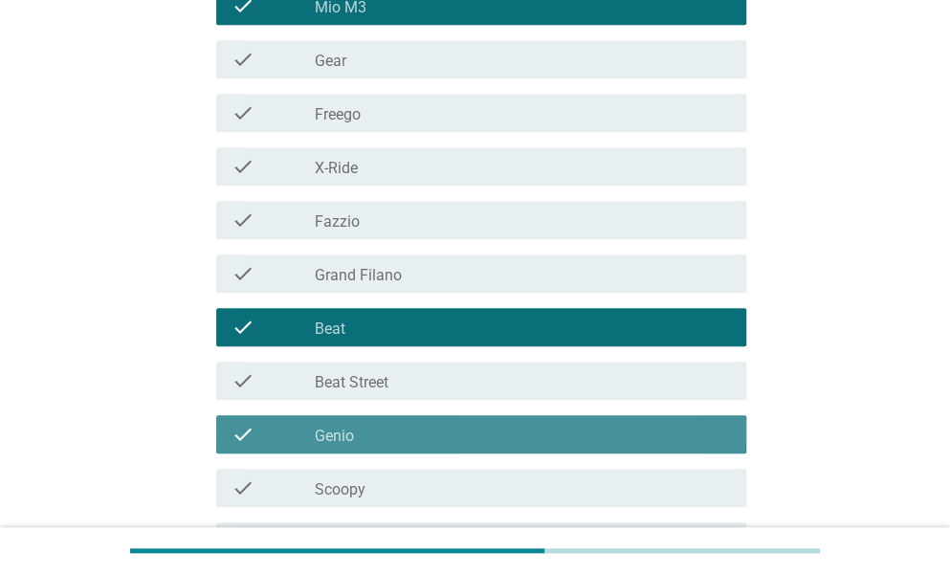
click at [423, 495] on div "check_box_outline_blank Scoopy" at bounding box center [523, 487] width 416 height 23
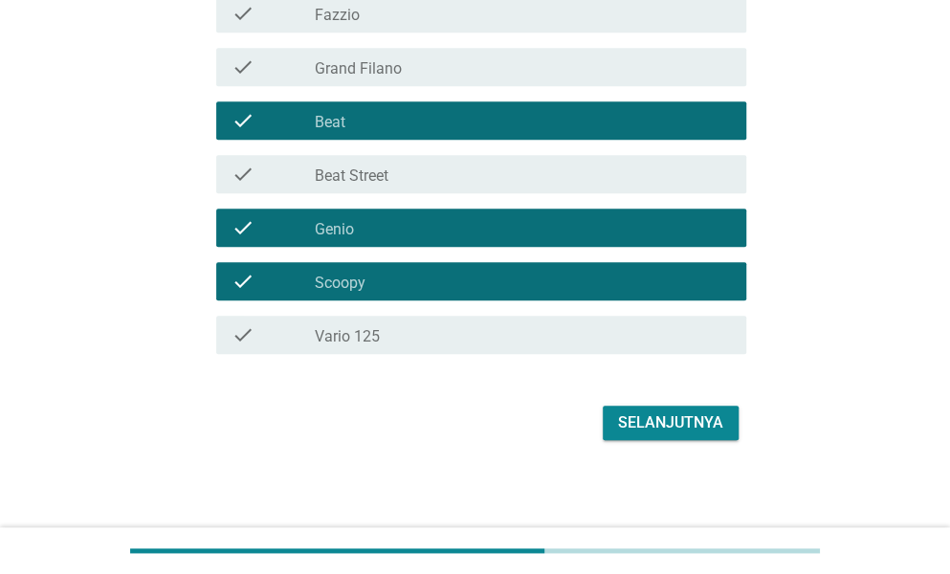
scroll to position [592, 0]
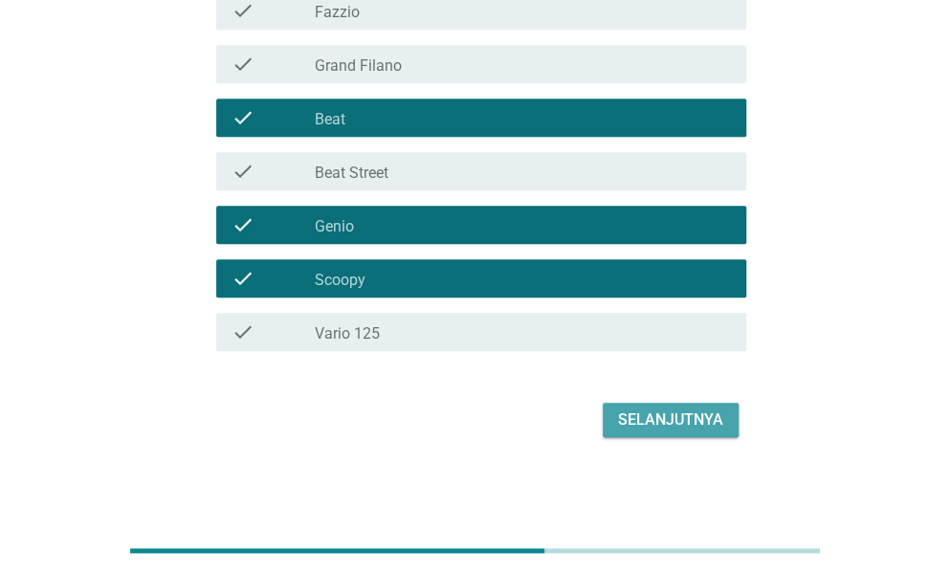
click at [687, 414] on div "Selanjutnya" at bounding box center [670, 419] width 105 height 23
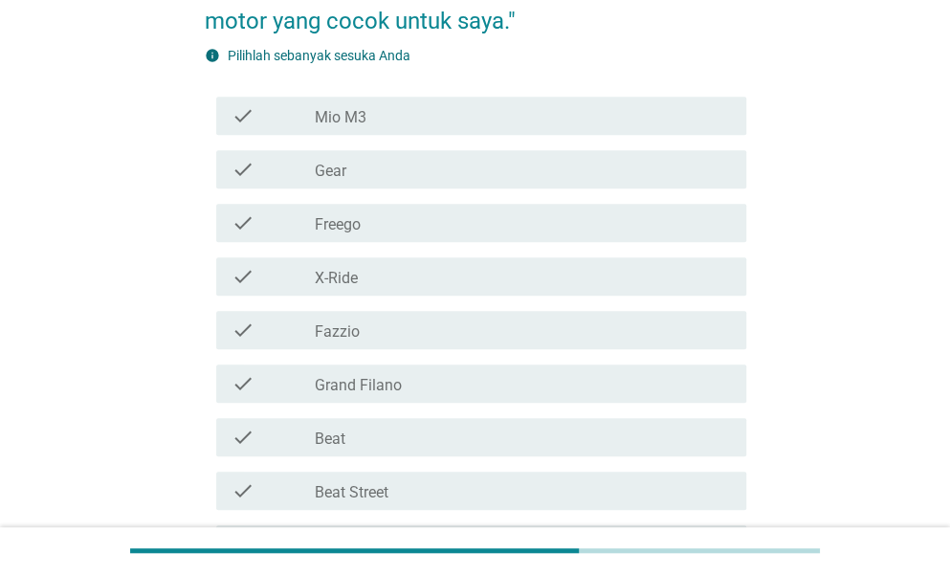
scroll to position [287, 0]
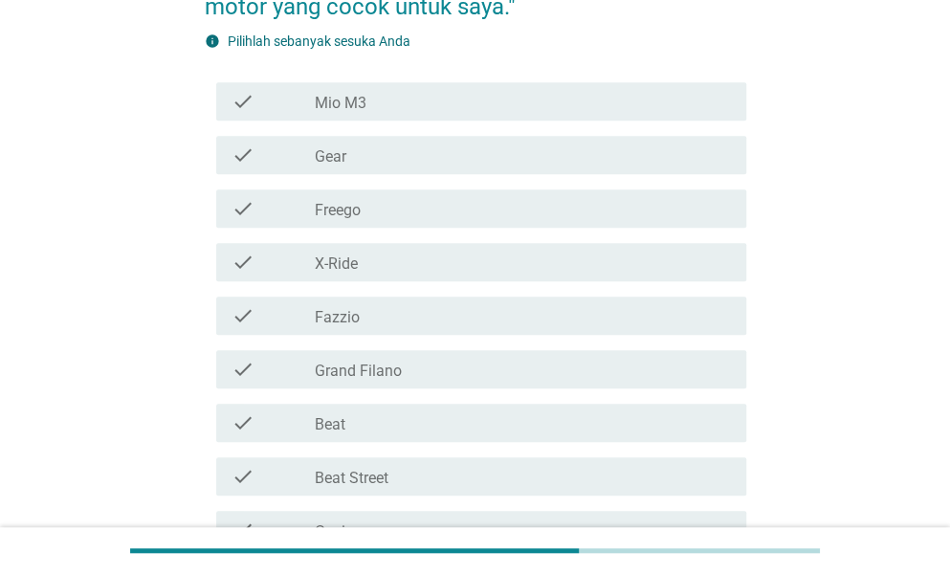
click at [384, 105] on div "check_box_outline_blank Mio M3" at bounding box center [523, 101] width 416 height 23
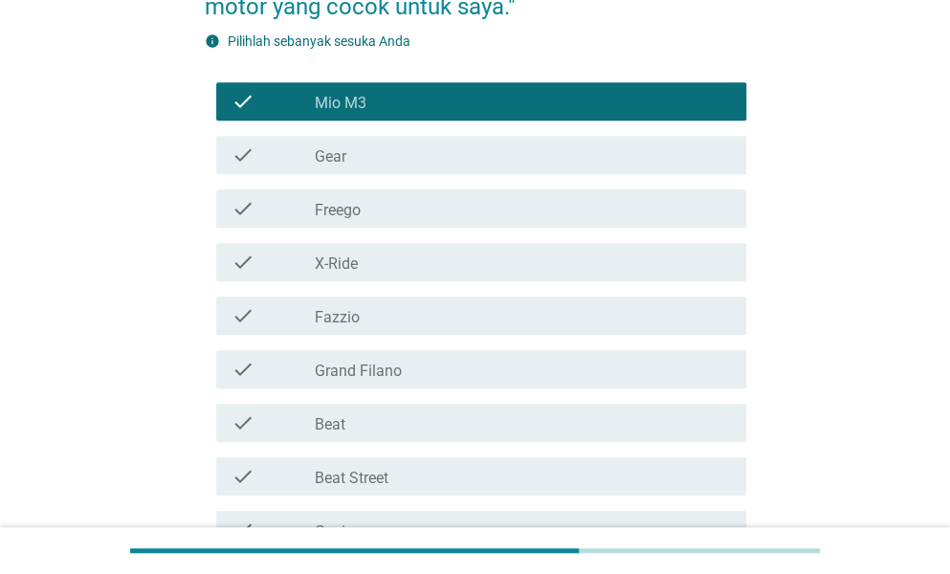
click at [360, 420] on div "check_box_outline_blank Beat" at bounding box center [523, 422] width 416 height 23
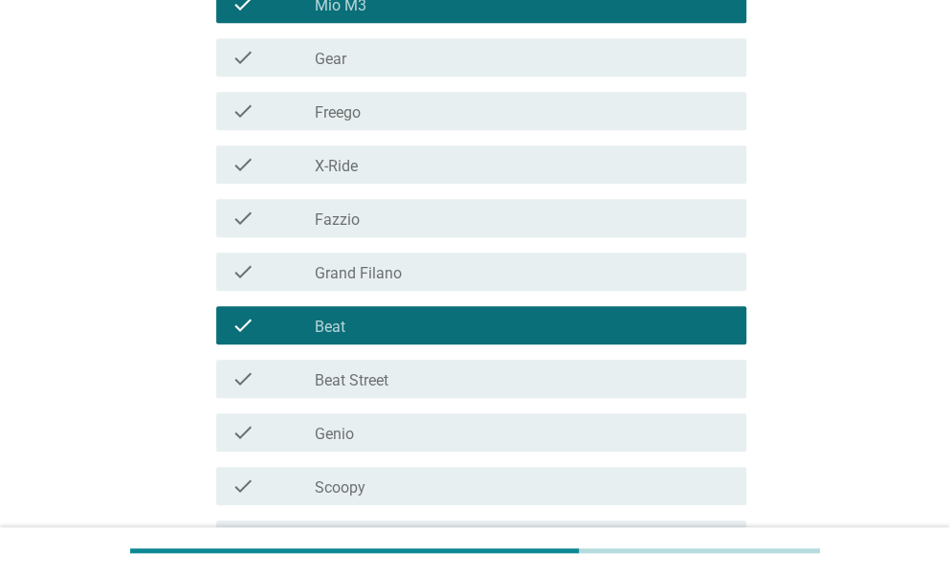
scroll to position [478, 0]
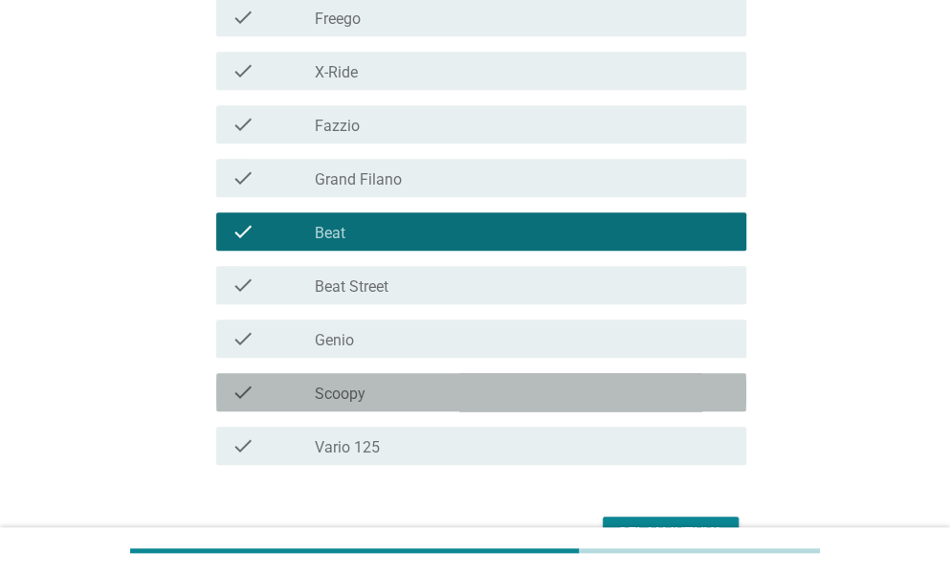
click at [371, 395] on div "check_box_outline_blank Scoopy" at bounding box center [523, 392] width 416 height 23
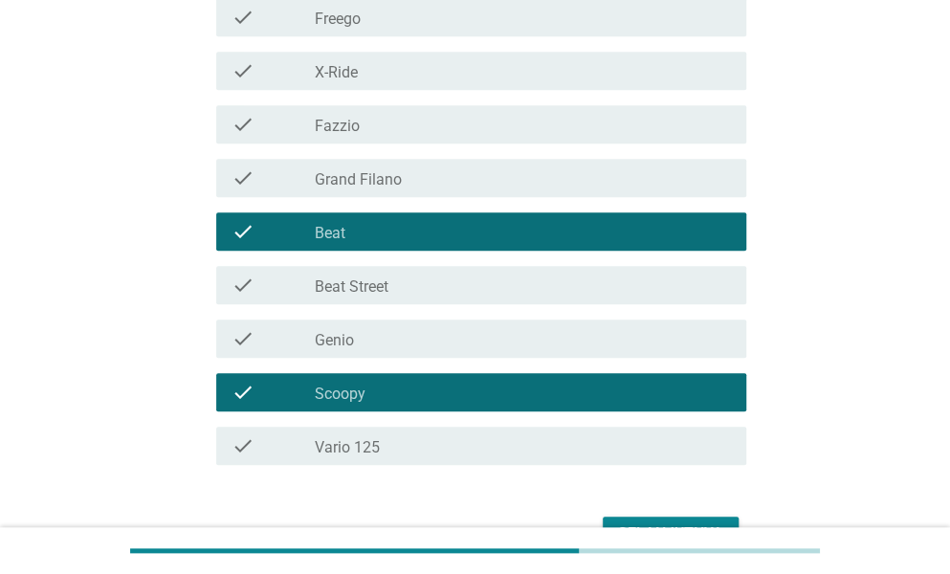
click at [365, 452] on label "Vario 125" at bounding box center [347, 447] width 65 height 19
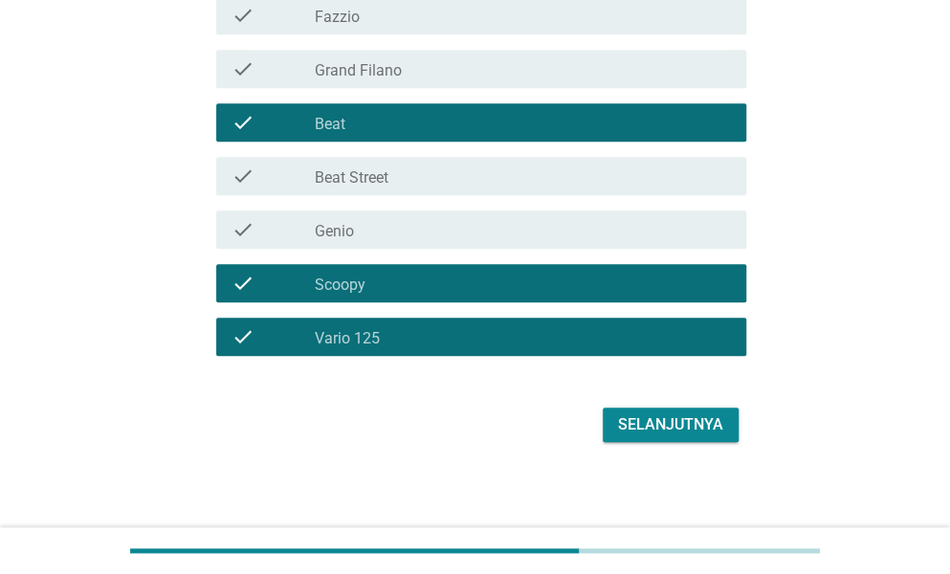
scroll to position [592, 0]
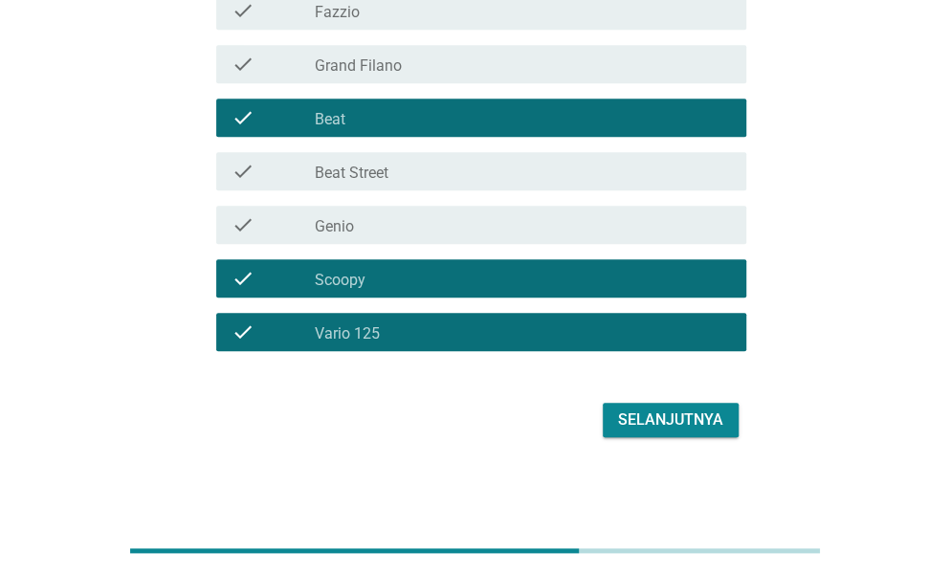
click at [655, 421] on div "Selanjutnya" at bounding box center [670, 419] width 105 height 23
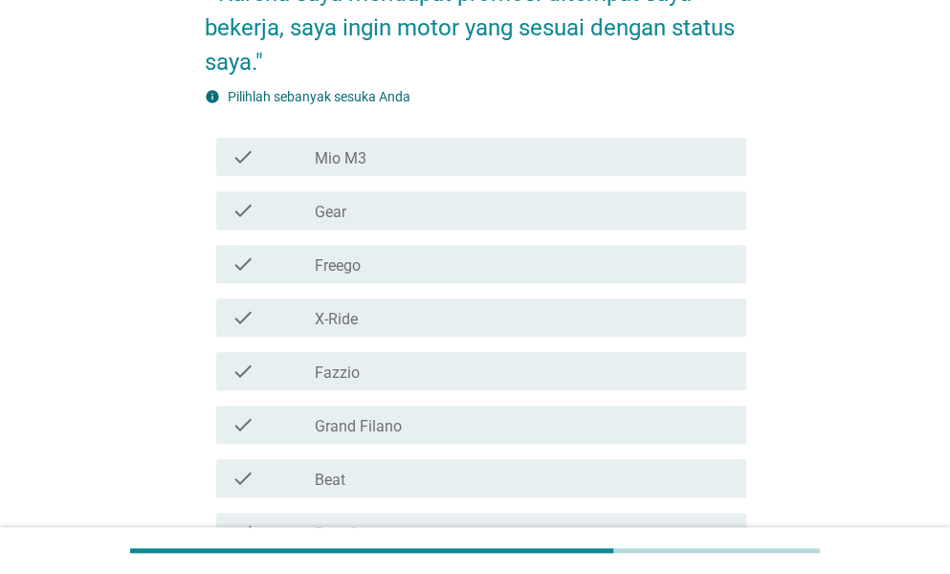
scroll to position [287, 0]
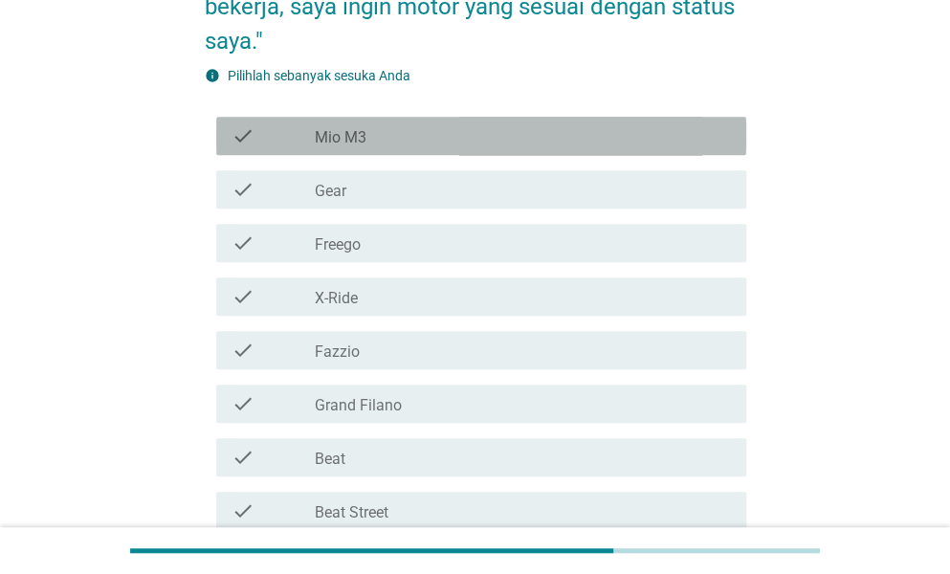
click at [358, 140] on label "Mio M3" at bounding box center [341, 137] width 52 height 19
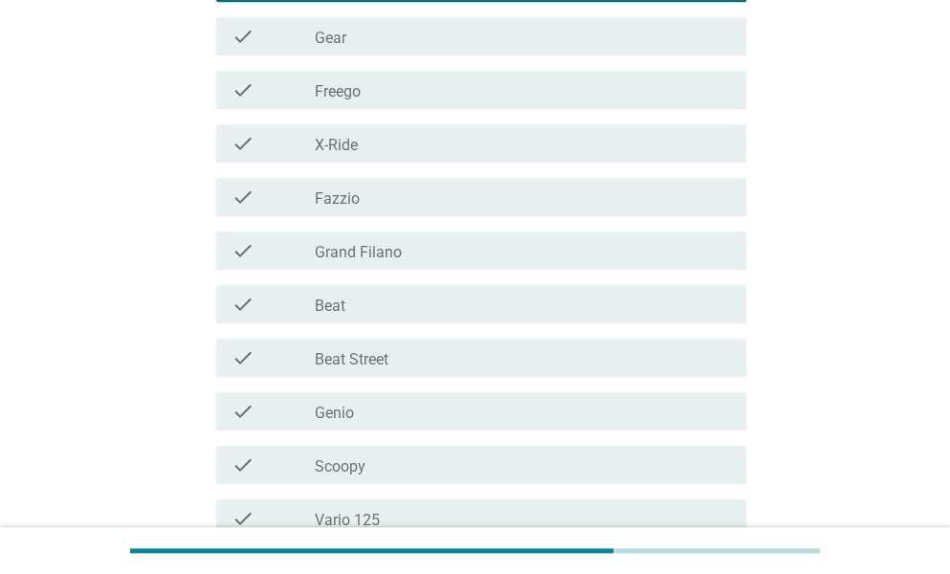
scroll to position [574, 0]
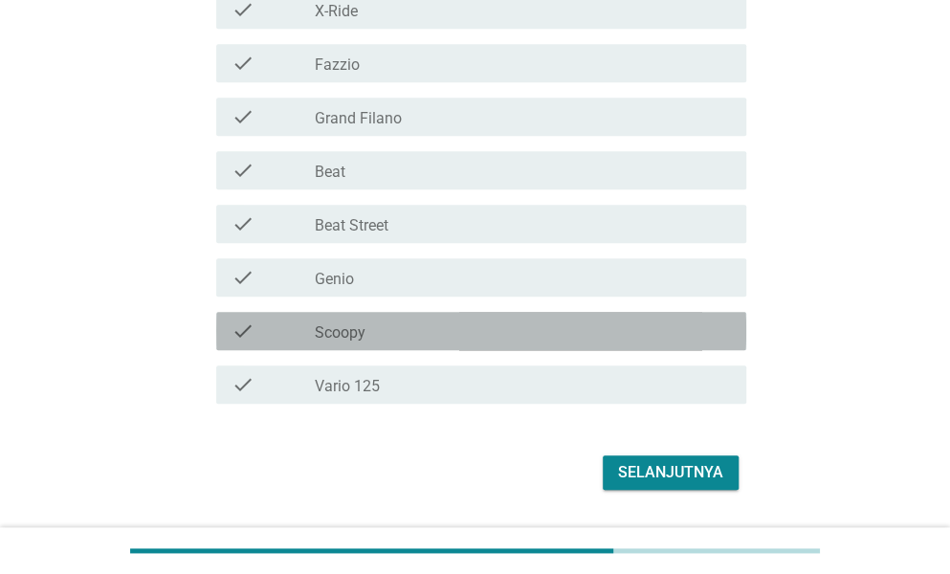
click at [380, 334] on div "check_box_outline_blank Scoopy" at bounding box center [523, 330] width 416 height 23
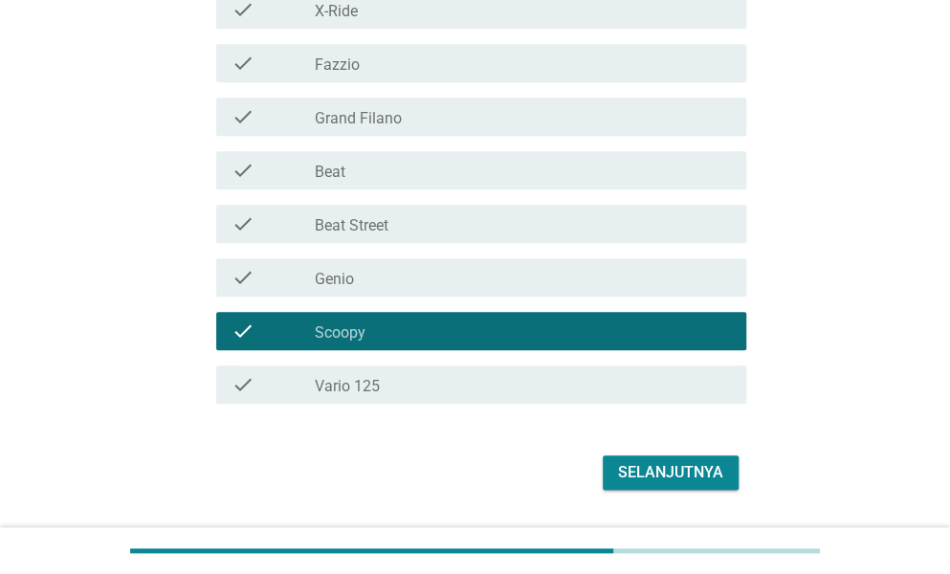
click at [368, 379] on label "Vario 125" at bounding box center [347, 386] width 65 height 19
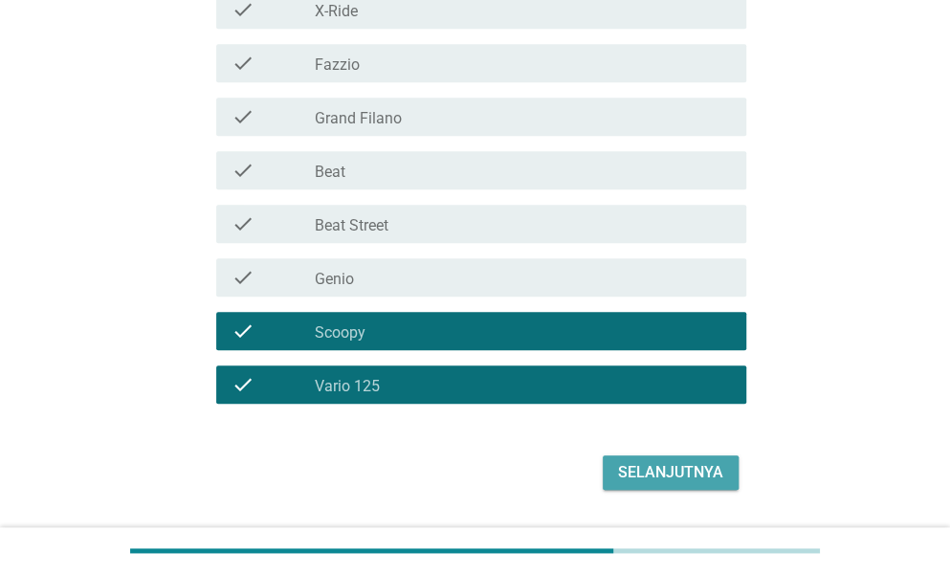
click at [666, 477] on div "Selanjutnya" at bounding box center [670, 472] width 105 height 23
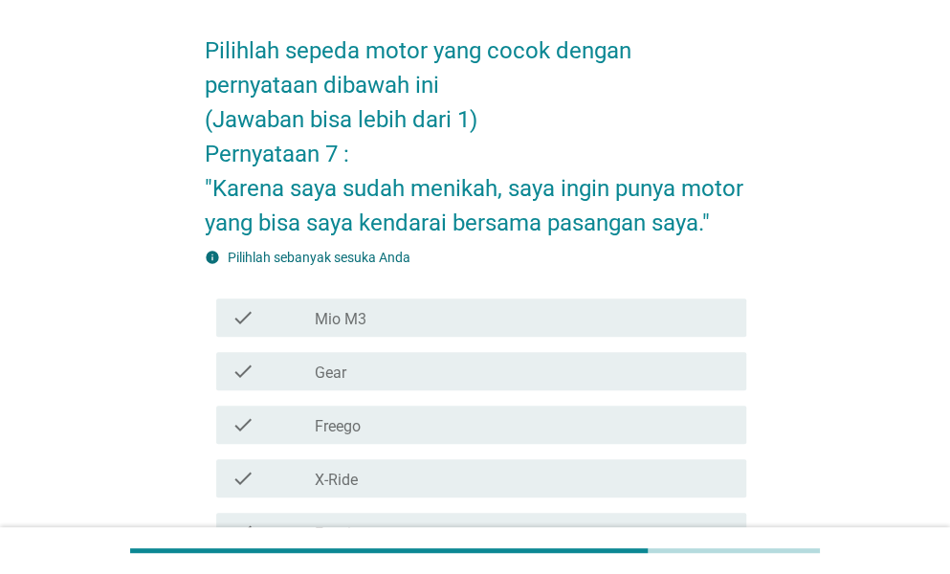
scroll to position [191, 0]
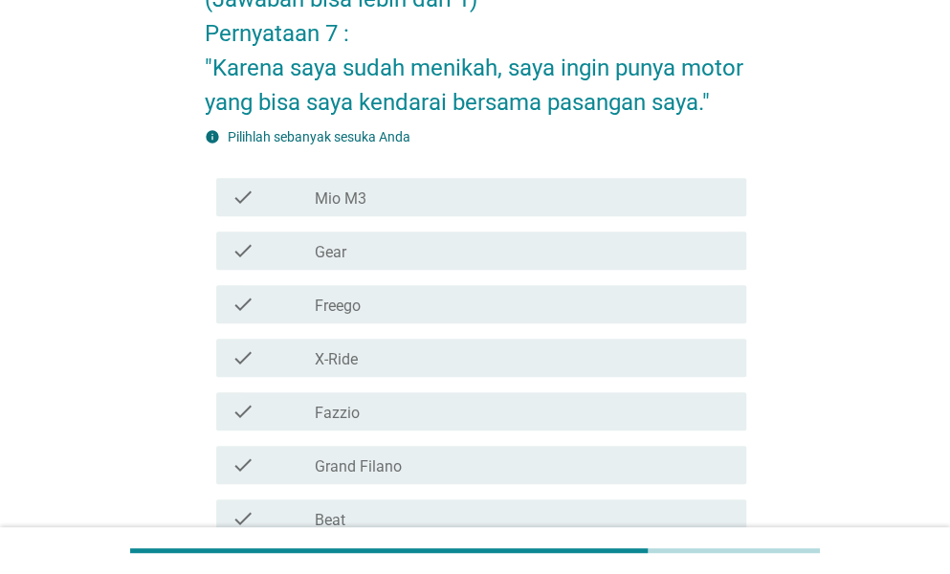
click at [346, 191] on label "Mio M3" at bounding box center [341, 198] width 52 height 19
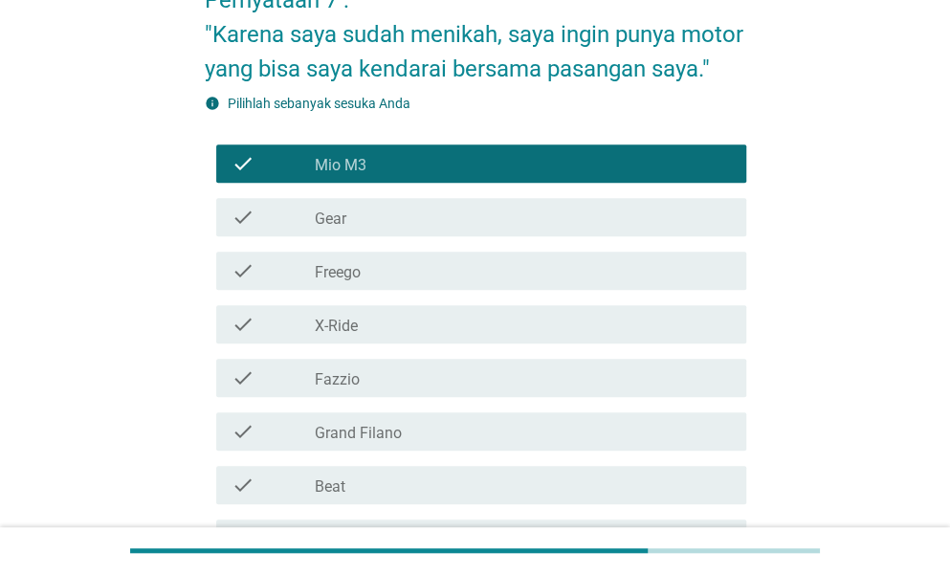
scroll to position [383, 0]
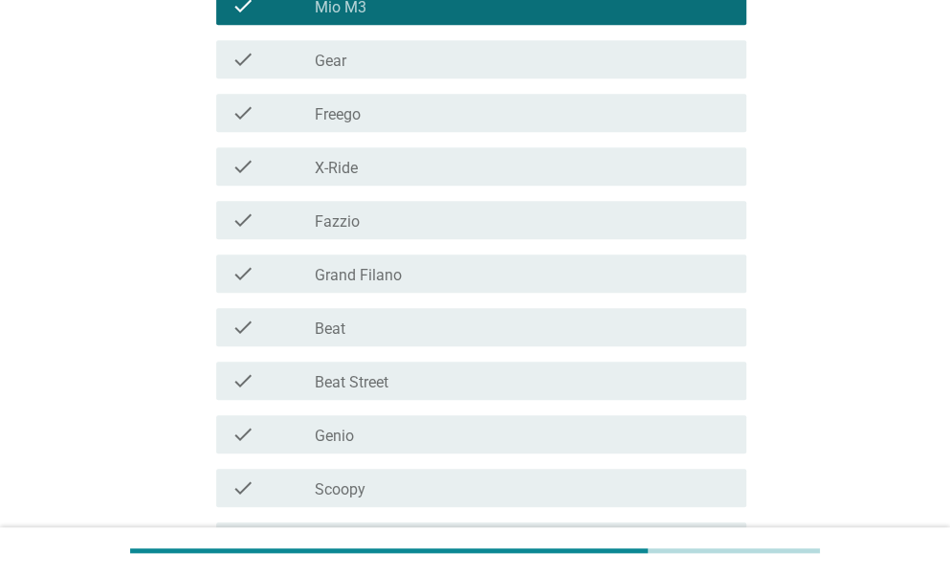
click at [350, 328] on div "check_box_outline_blank Beat" at bounding box center [523, 327] width 416 height 23
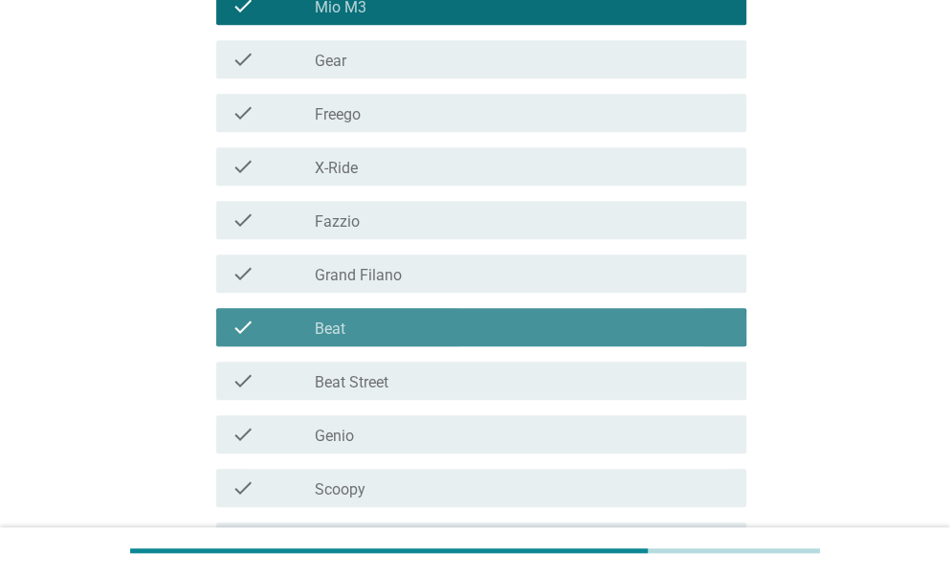
click at [373, 269] on label "Grand Filano" at bounding box center [358, 275] width 87 height 19
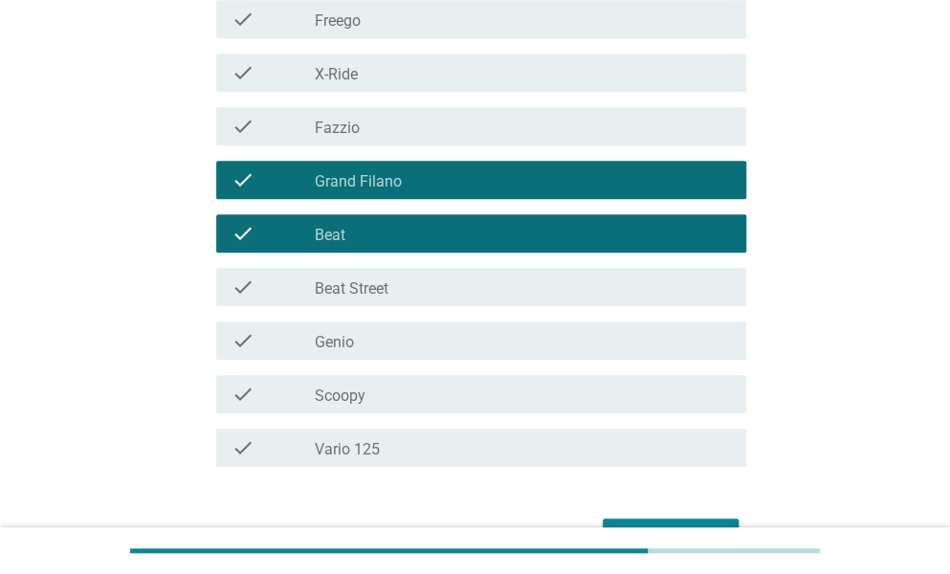
scroll to position [0, 0]
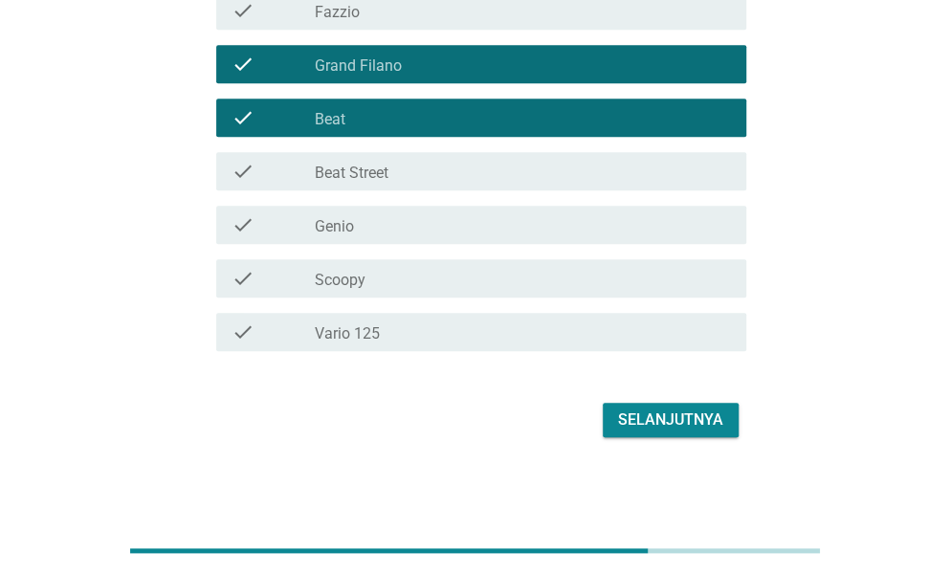
click at [696, 425] on div "Selanjutnya" at bounding box center [670, 419] width 105 height 23
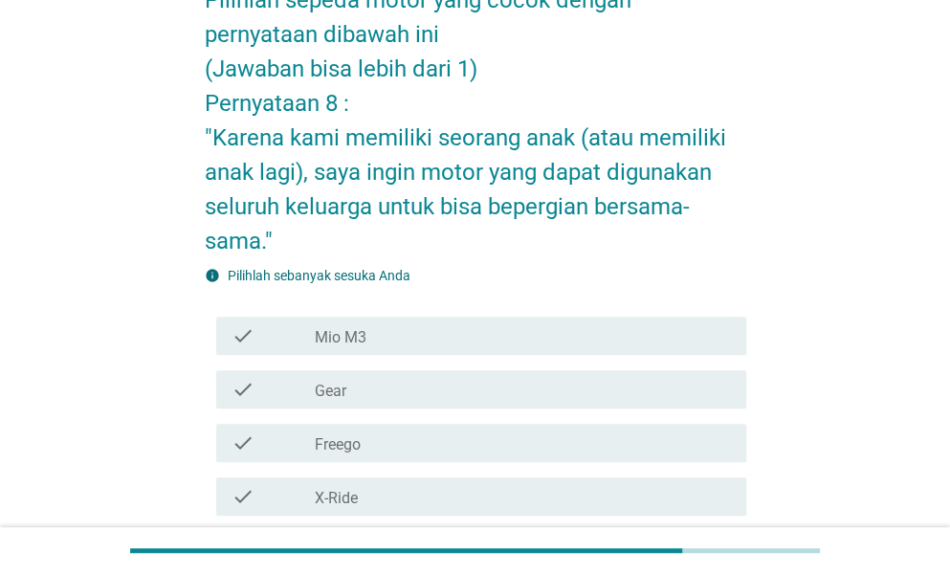
scroll to position [191, 0]
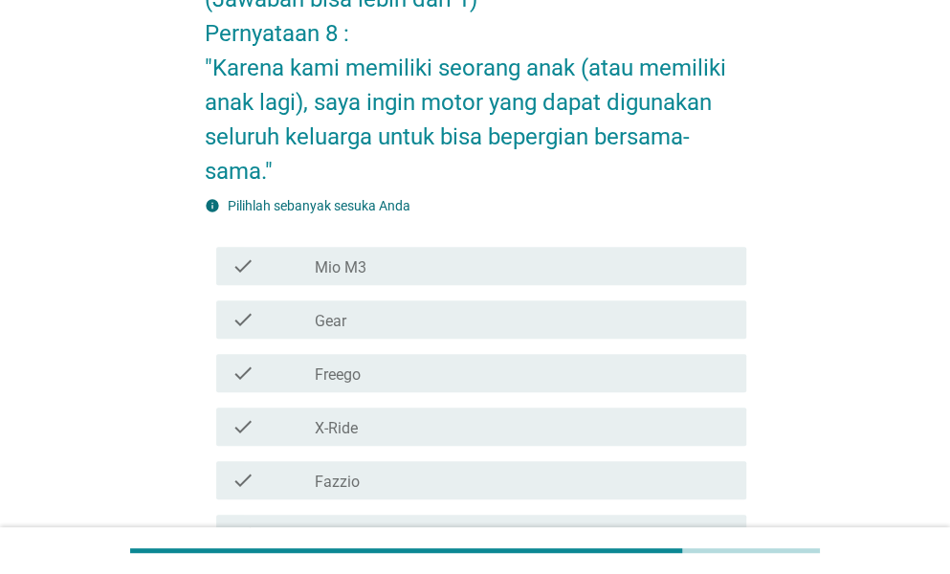
click at [502, 267] on div "check_box_outline_blank Mio M3" at bounding box center [523, 265] width 416 height 23
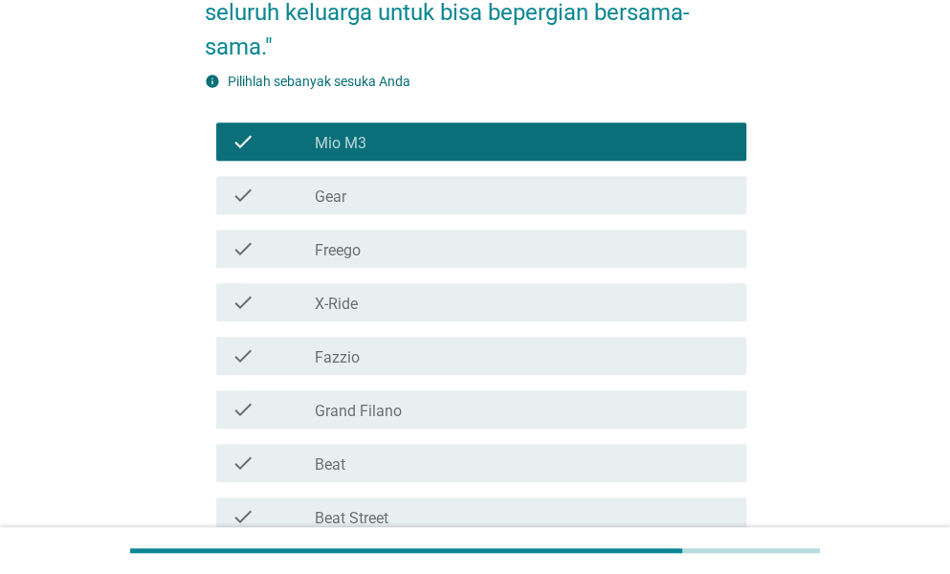
scroll to position [478, 0]
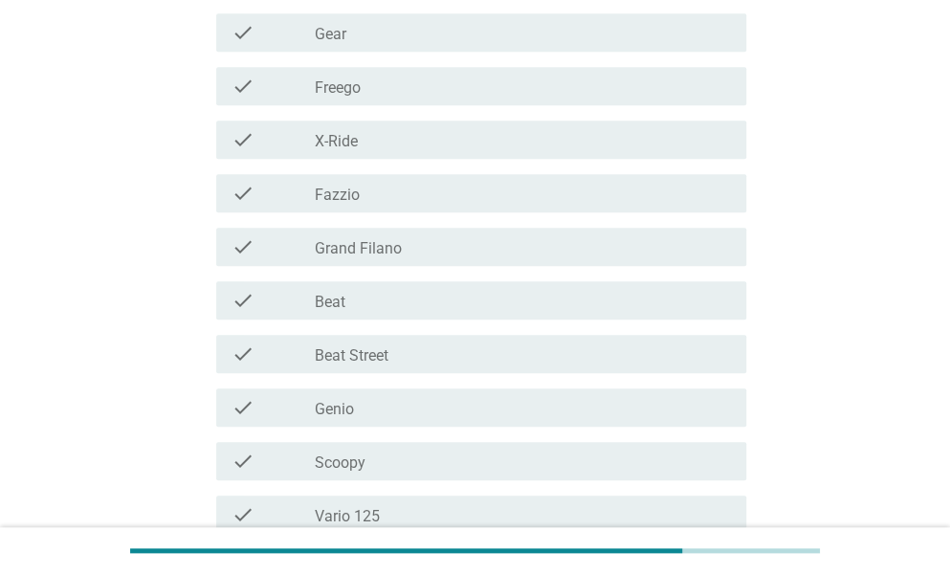
click at [498, 349] on div "check_box_outline_blank Beat Street" at bounding box center [523, 353] width 416 height 23
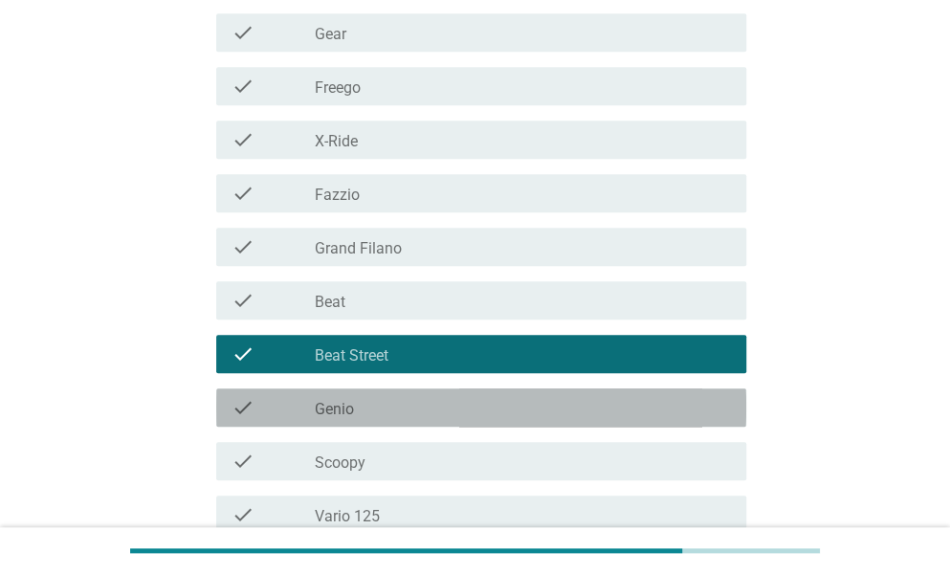
click at [436, 407] on div "check_box_outline_blank Genio" at bounding box center [523, 407] width 416 height 23
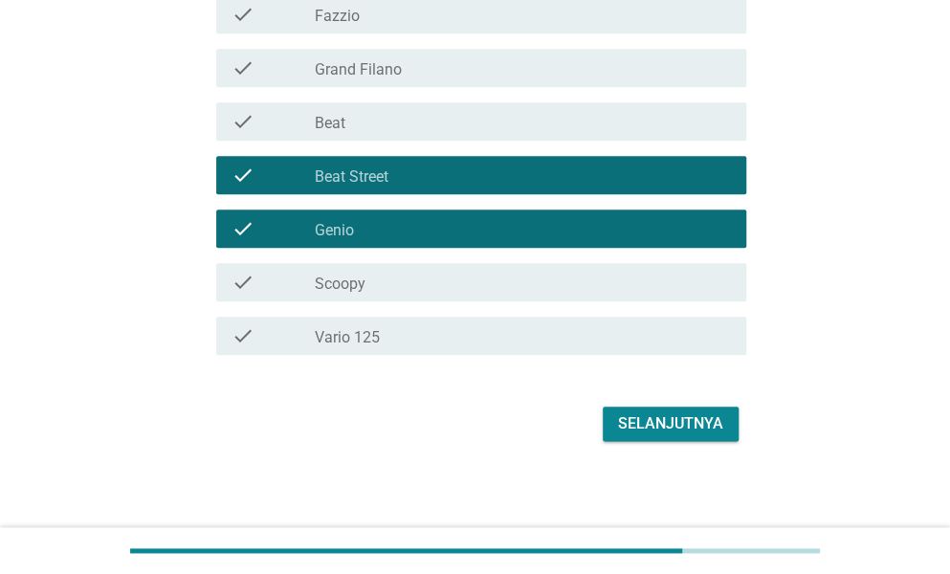
scroll to position [661, 0]
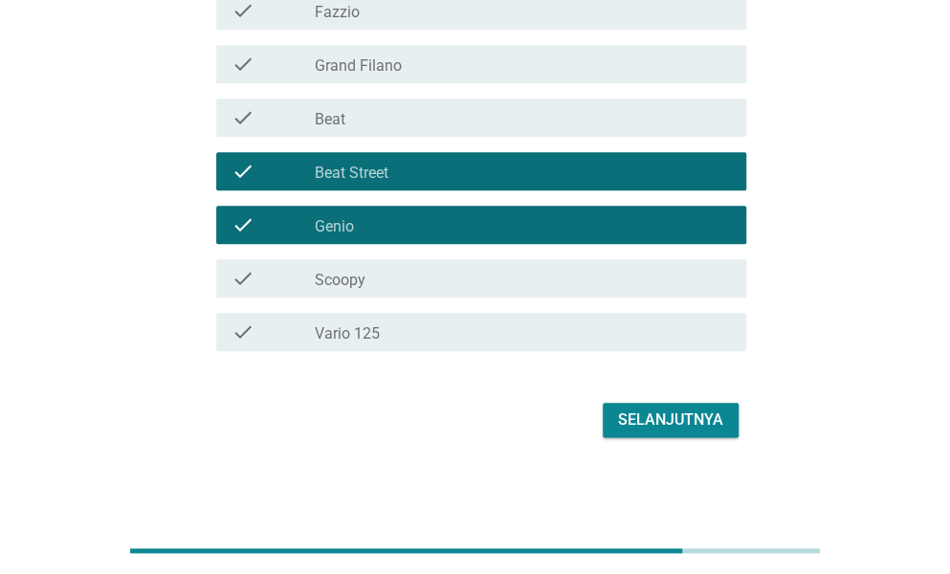
click at [434, 334] on div "check_box_outline_blank Vario 125" at bounding box center [523, 331] width 416 height 23
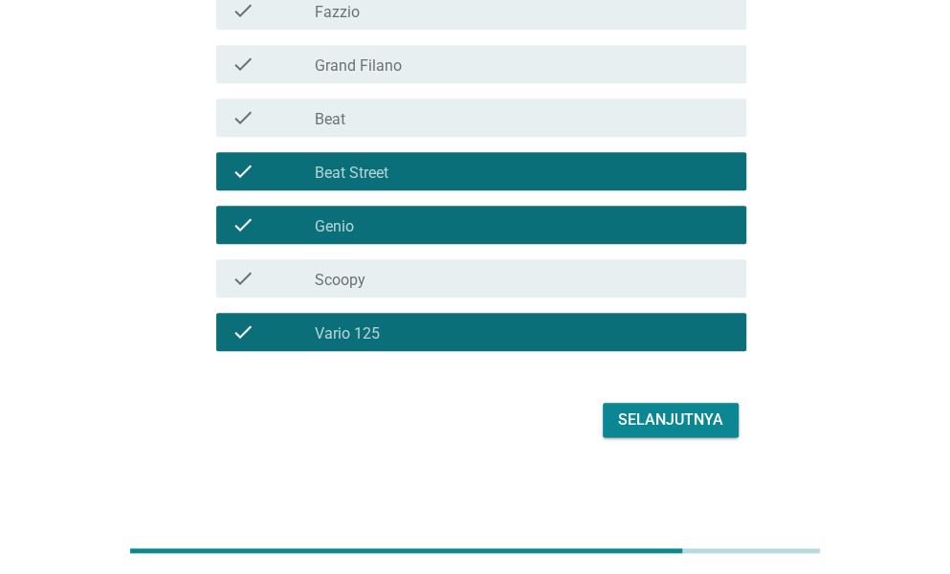
click at [638, 405] on button "Selanjutnya" at bounding box center [671, 420] width 136 height 34
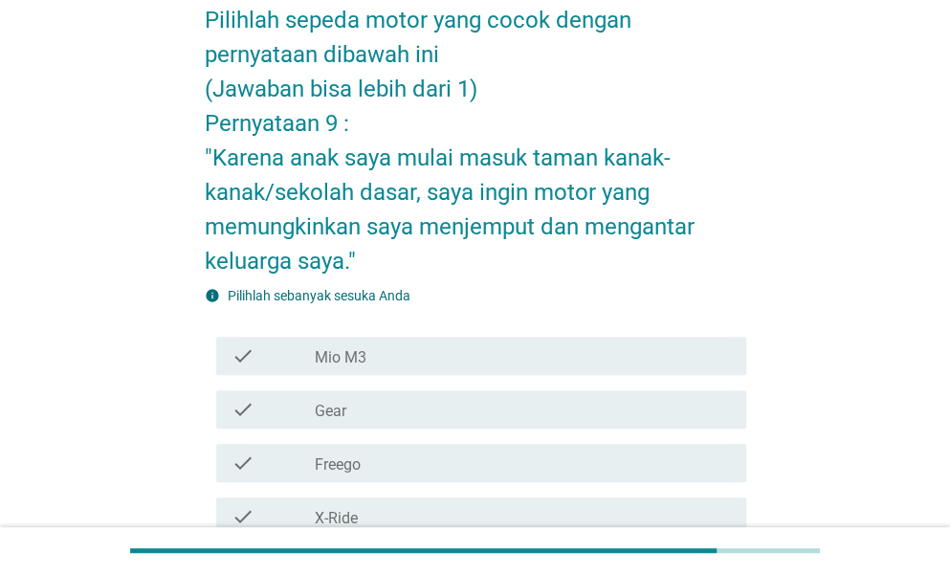
scroll to position [287, 0]
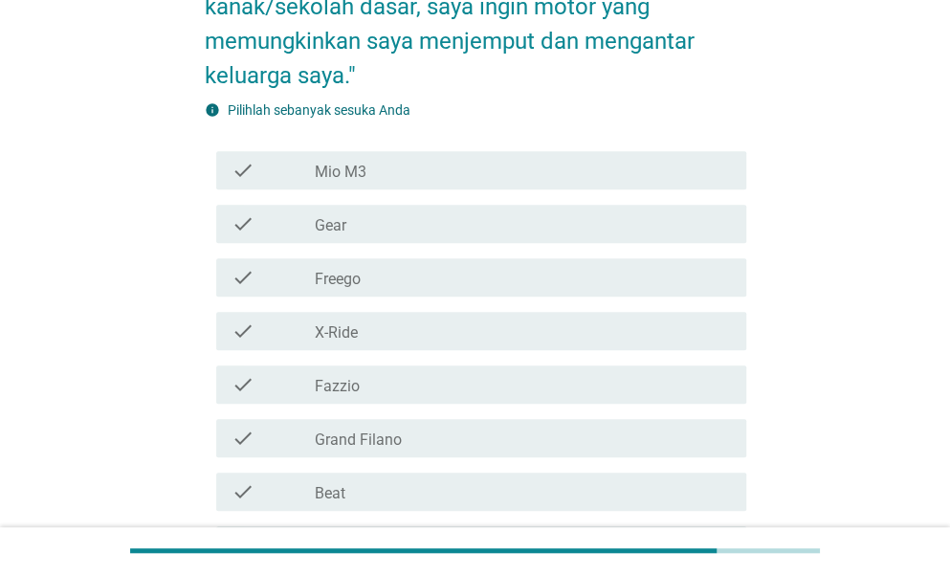
click at [469, 171] on div "check_box_outline_blank Mio M3" at bounding box center [523, 170] width 416 height 23
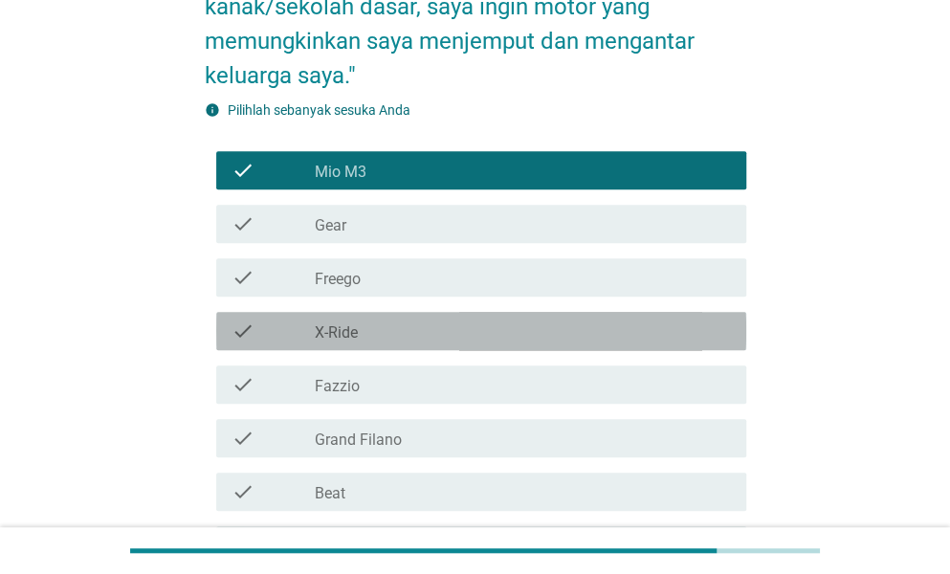
click at [365, 330] on div "check_box_outline_blank X-Ride" at bounding box center [523, 330] width 416 height 23
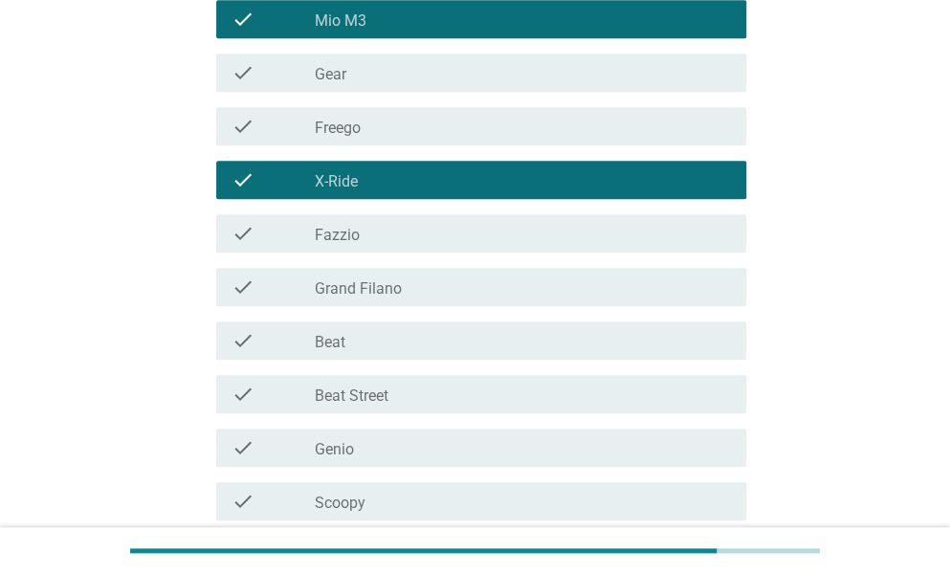
scroll to position [574, 0]
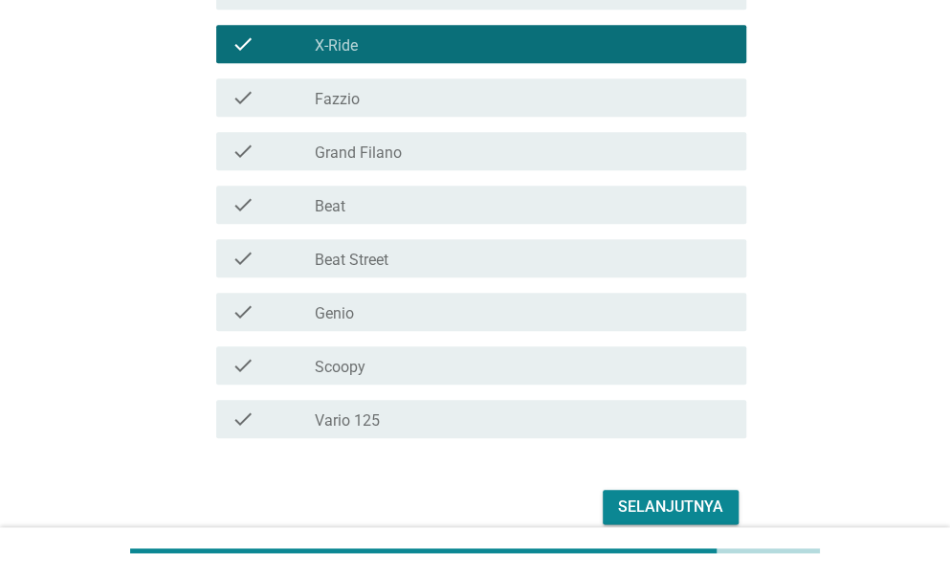
click at [371, 319] on div "check_box_outline_blank Genio" at bounding box center [523, 311] width 416 height 23
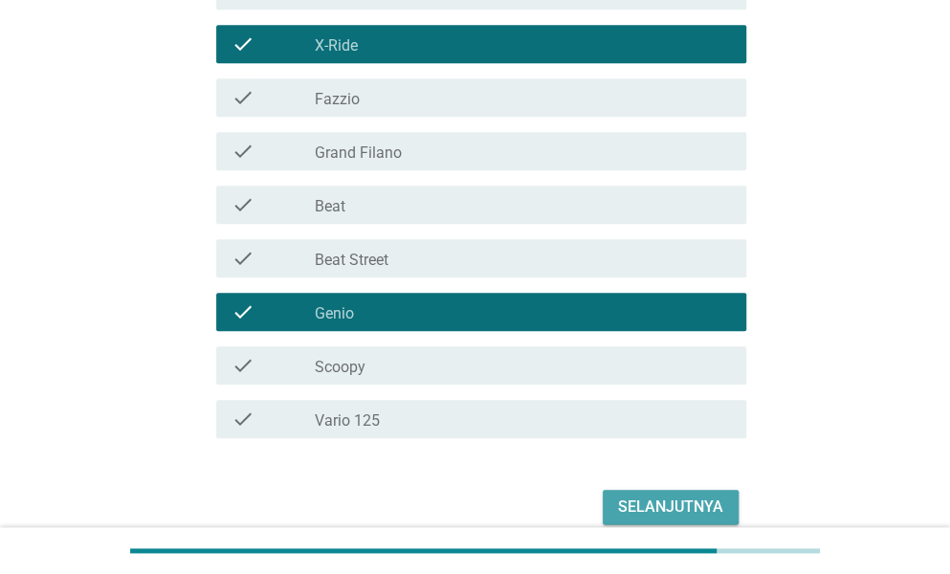
click at [637, 505] on div "Selanjutnya" at bounding box center [670, 506] width 105 height 23
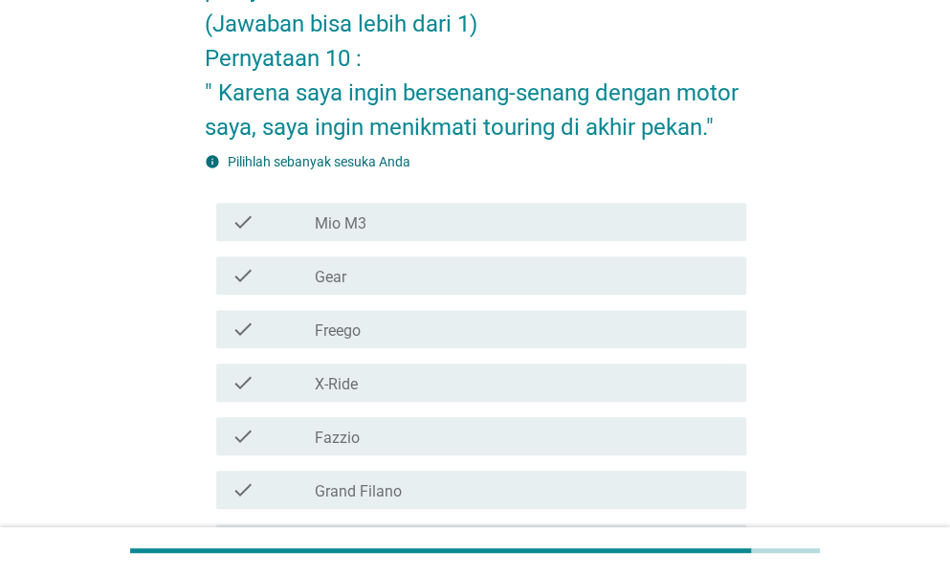
scroll to position [287, 0]
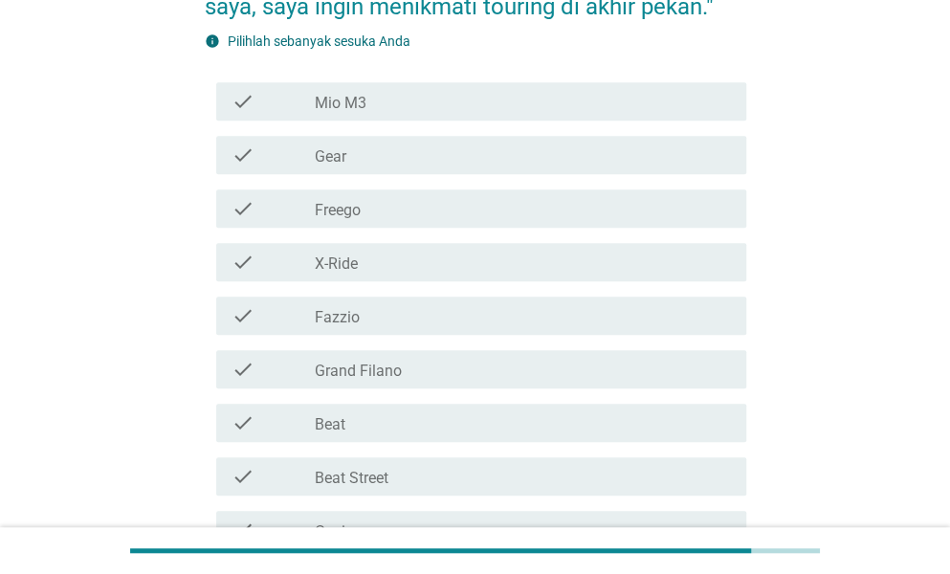
click at [396, 97] on div "check_box_outline_blank Mio M3" at bounding box center [523, 101] width 416 height 23
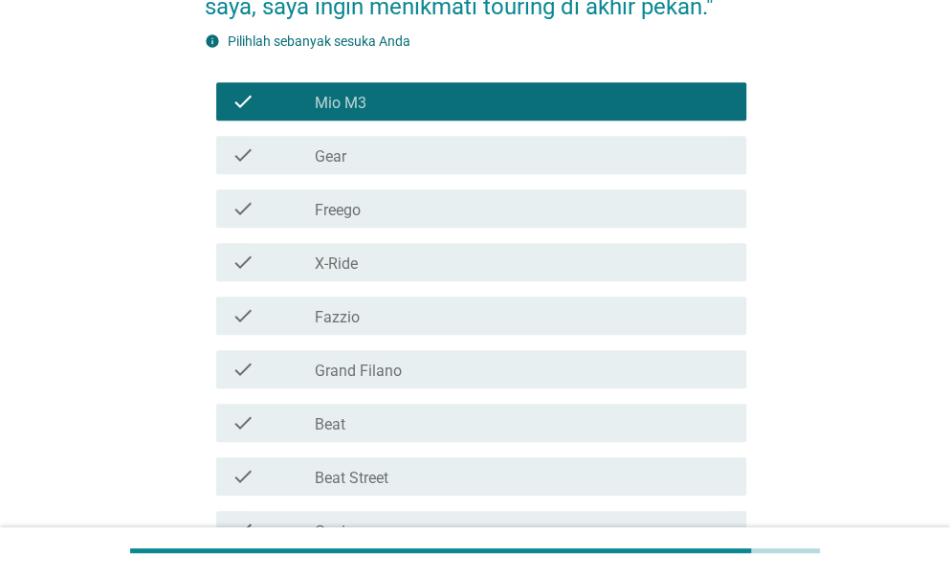
click at [329, 412] on div "check_box_outline_blank Beat" at bounding box center [523, 422] width 416 height 23
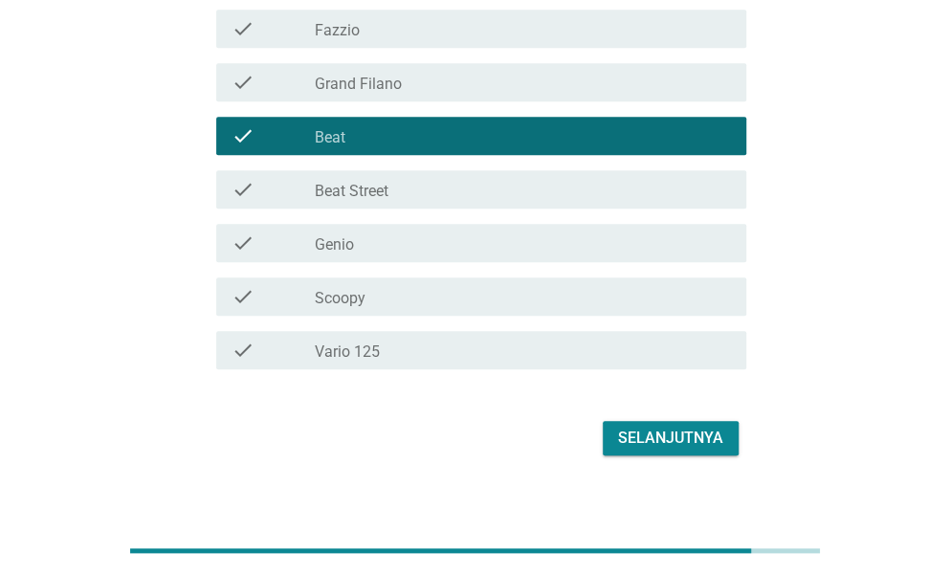
click at [352, 303] on label "Scoopy" at bounding box center [340, 298] width 51 height 19
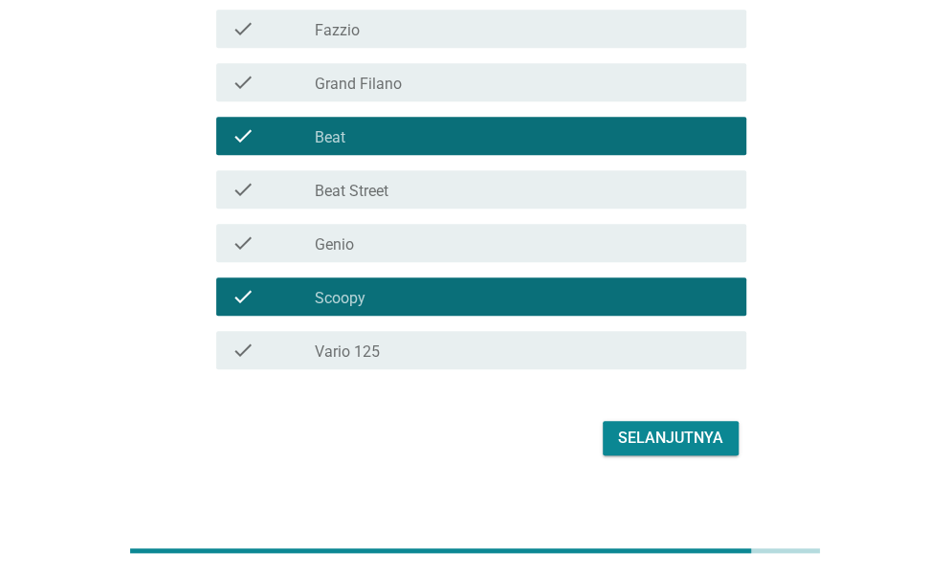
click at [634, 438] on div "Selanjutnya" at bounding box center [670, 438] width 105 height 23
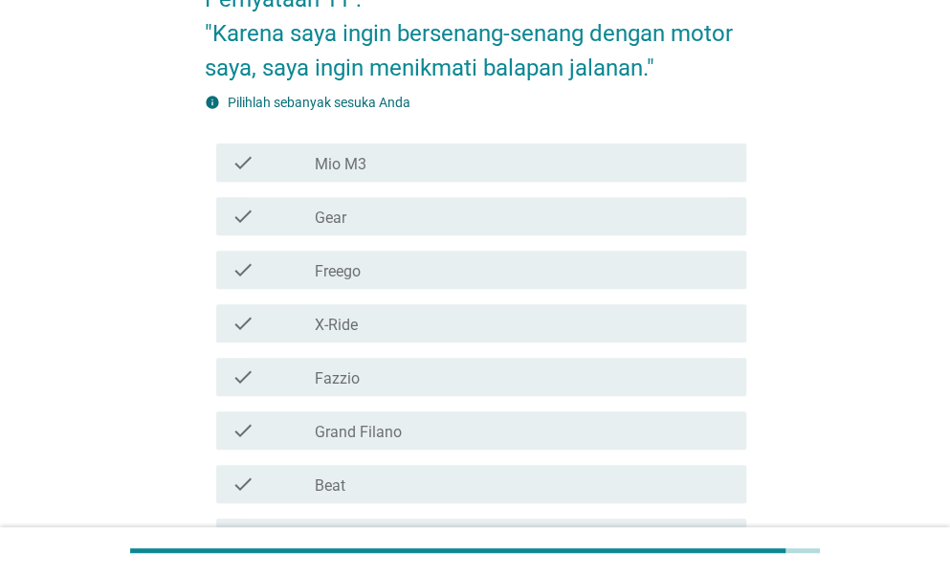
click at [386, 160] on div "check_box_outline_blank Mio M3" at bounding box center [523, 162] width 416 height 23
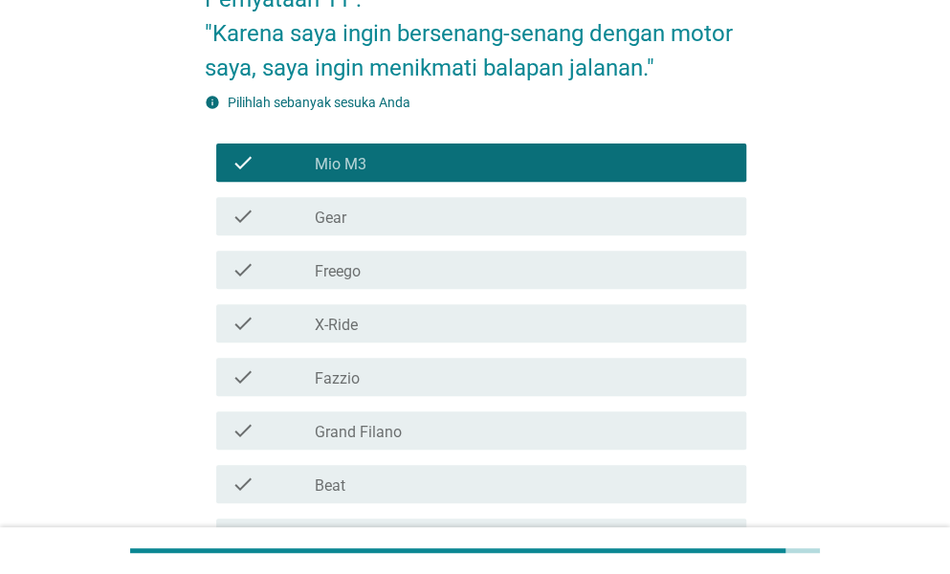
click at [360, 434] on label "Grand Filano" at bounding box center [358, 432] width 87 height 19
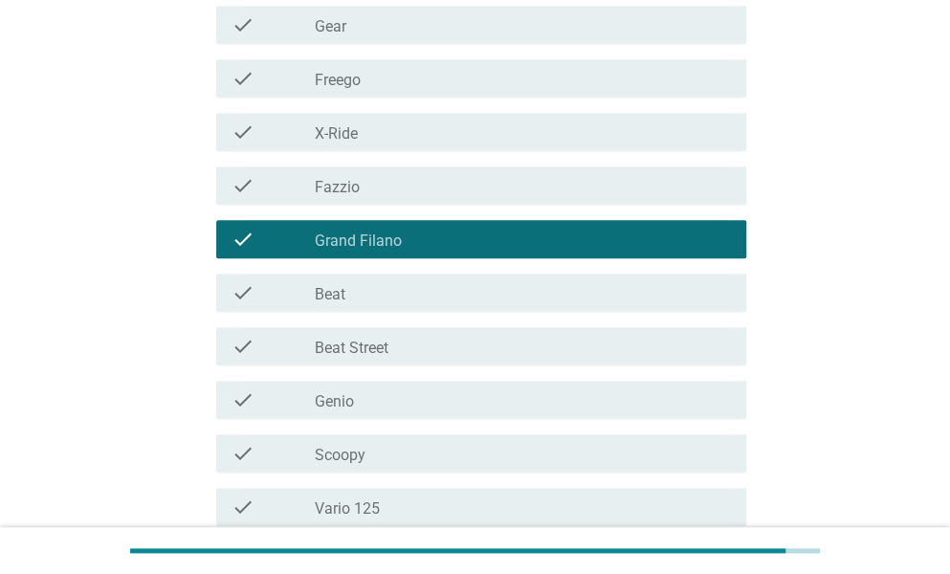
click at [341, 458] on label "Scoopy" at bounding box center [340, 455] width 51 height 19
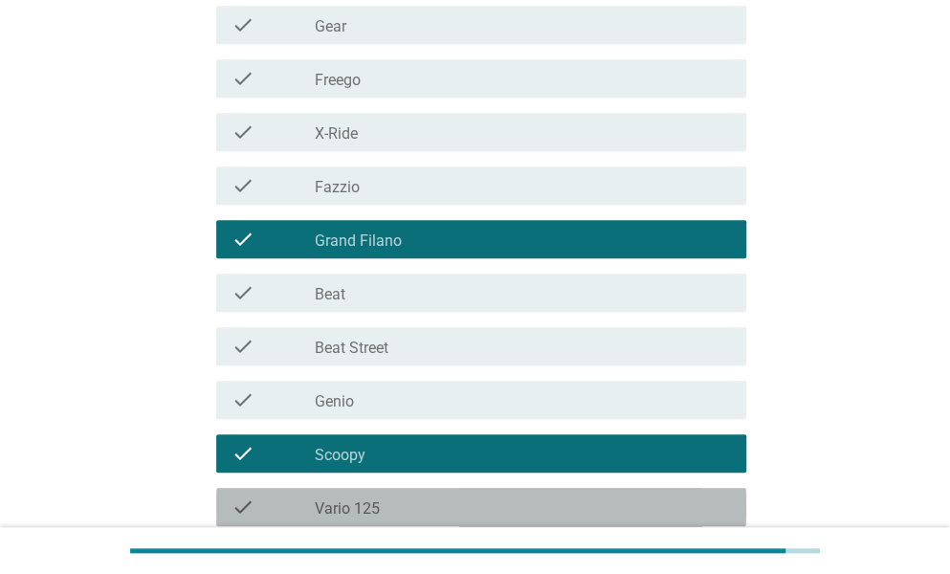
click at [360, 510] on label "Vario 125" at bounding box center [347, 508] width 65 height 19
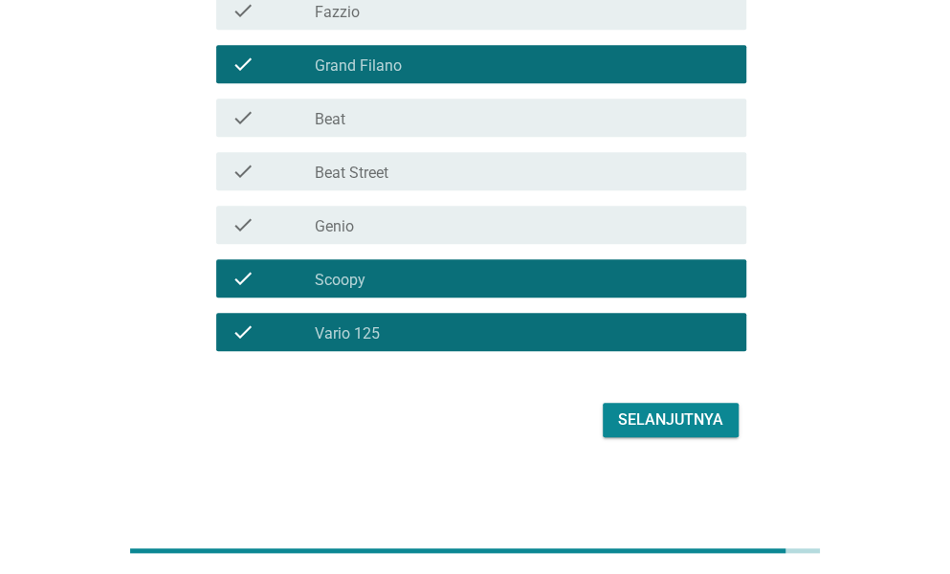
click at [676, 414] on div "Selanjutnya" at bounding box center [670, 419] width 105 height 23
